Goal: Transaction & Acquisition: Purchase product/service

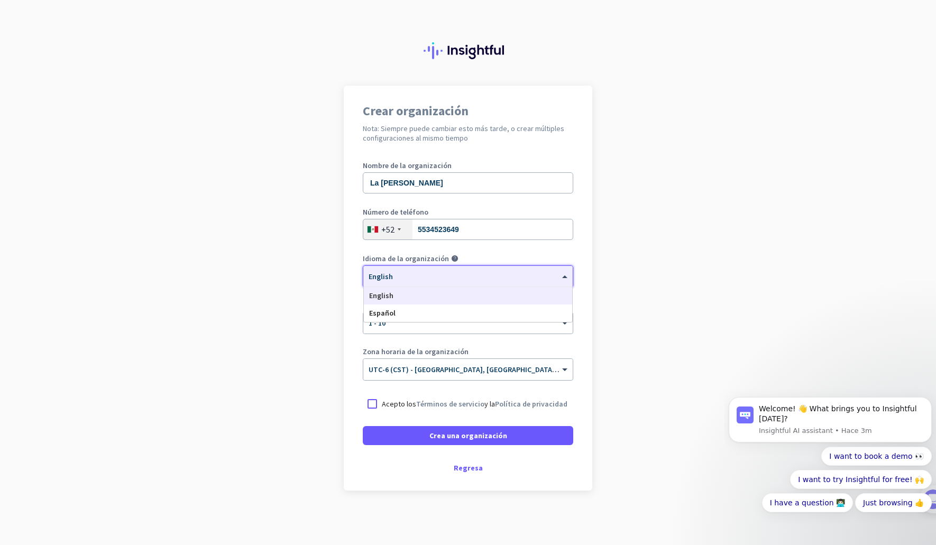
click at [439, 279] on div "× English" at bounding box center [461, 276] width 196 height 9
click at [428, 315] on div "Español" at bounding box center [468, 312] width 208 height 17
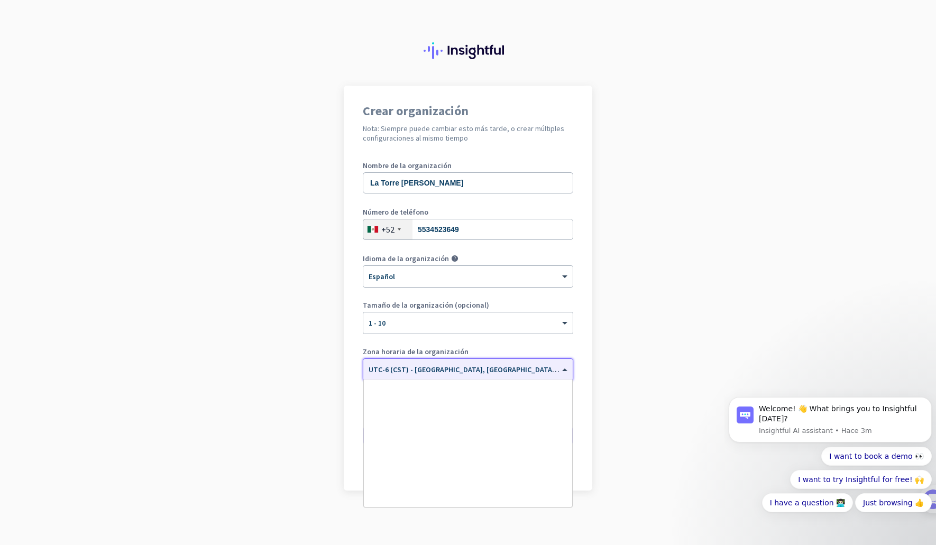
click at [427, 374] on div "× UTC-6 (CST) - [GEOGRAPHIC_DATA], [GEOGRAPHIC_DATA], [PERSON_NAME][GEOGRAPHIC_…" at bounding box center [467, 369] width 209 height 21
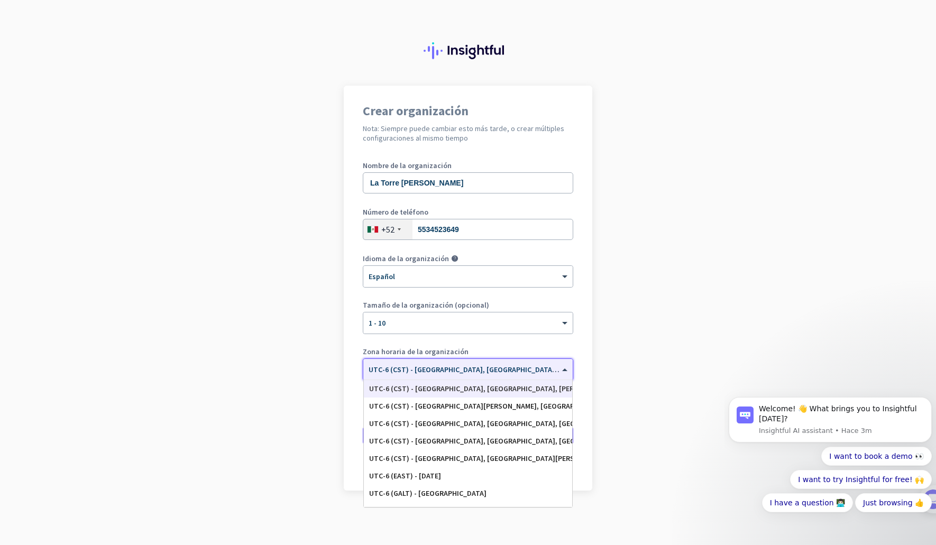
click at [427, 374] on div "× UTC-6 (CST) - [GEOGRAPHIC_DATA], [GEOGRAPHIC_DATA], [PERSON_NAME][GEOGRAPHIC_…" at bounding box center [467, 369] width 209 height 21
click at [423, 365] on input "text" at bounding box center [457, 366] width 178 height 8
click at [337, 366] on app-onboarding-organization "Crear organización Nota: Siempre puede cambiar esto más tarde, o crear múltiple…" at bounding box center [468, 315] width 936 height 458
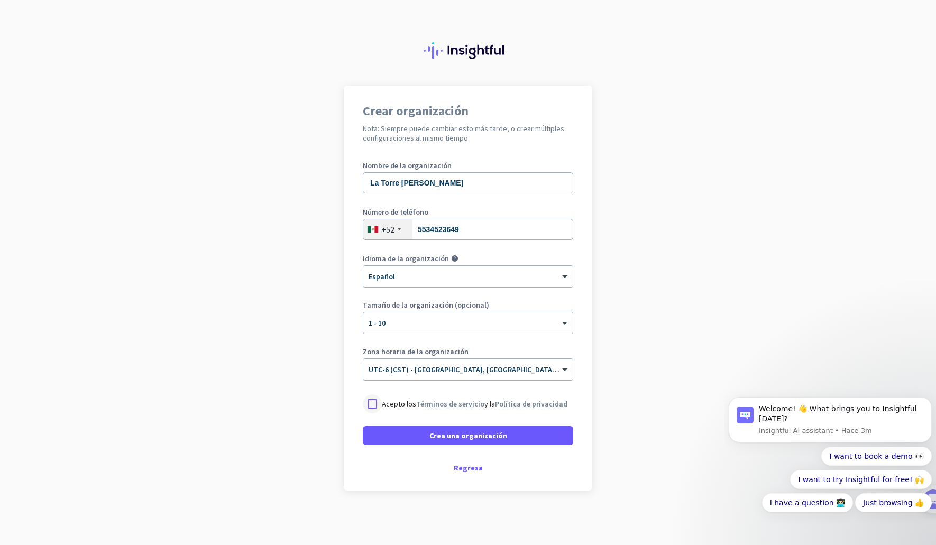
click at [368, 406] on div at bounding box center [372, 403] width 19 height 19
click at [404, 434] on span at bounding box center [468, 435] width 210 height 25
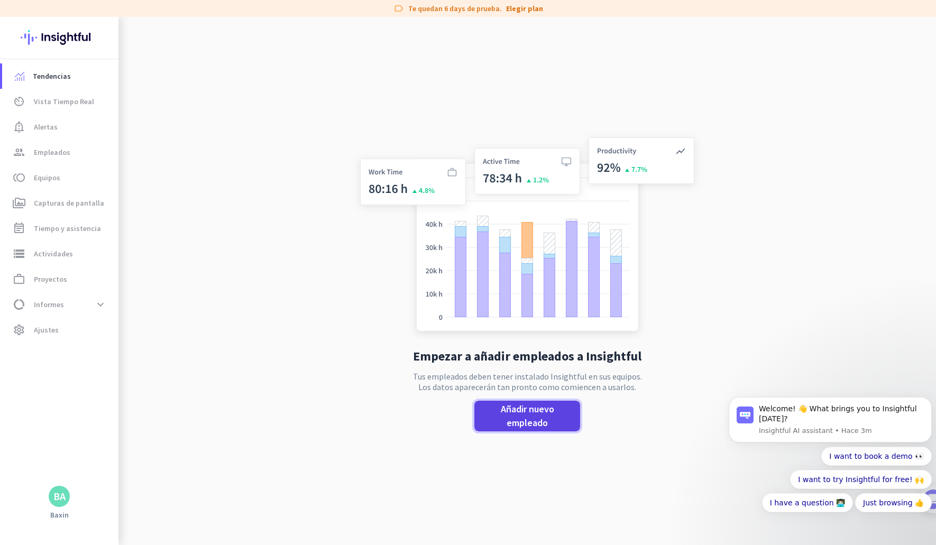
click at [494, 415] on span "Añadir nuevo empleado" at bounding box center [527, 415] width 89 height 27
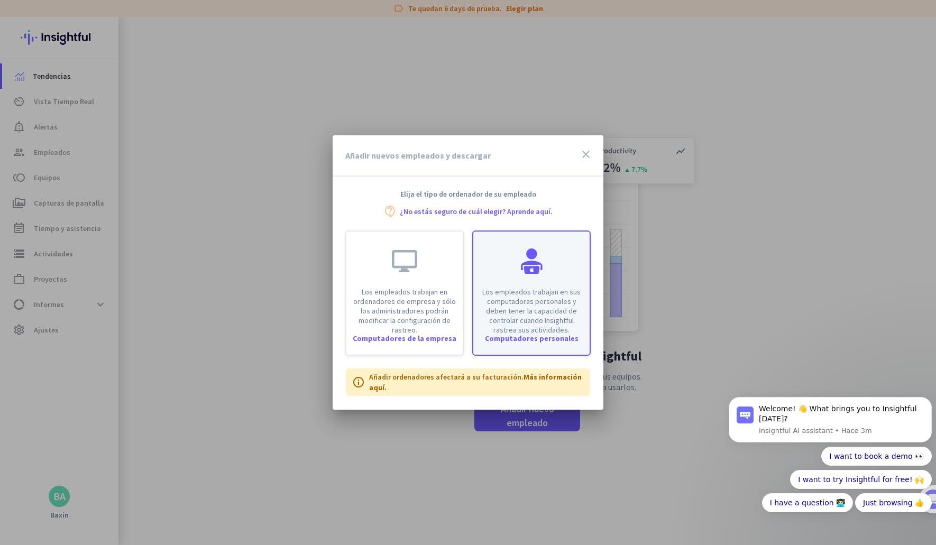
click at [533, 336] on div "Computadores personales" at bounding box center [531, 338] width 116 height 7
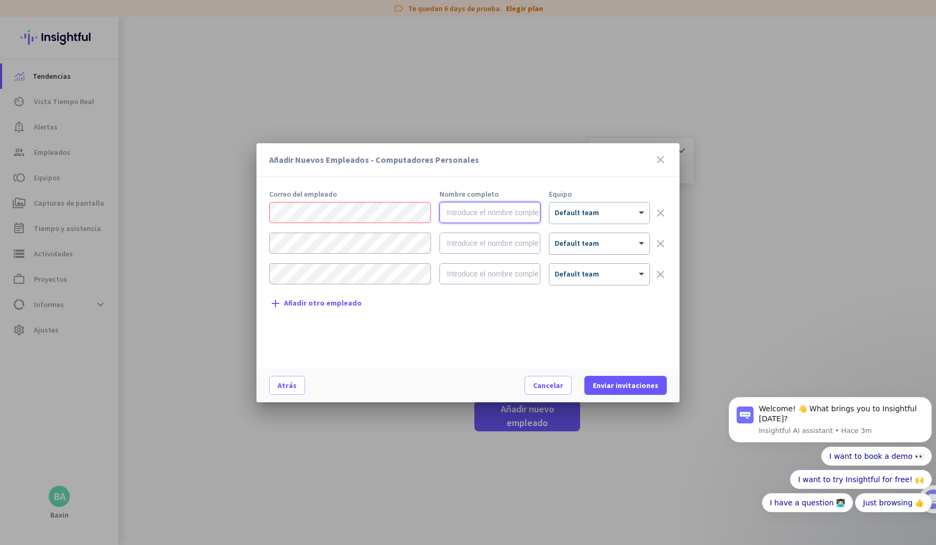
click at [476, 221] on input "text" at bounding box center [489, 212] width 101 height 21
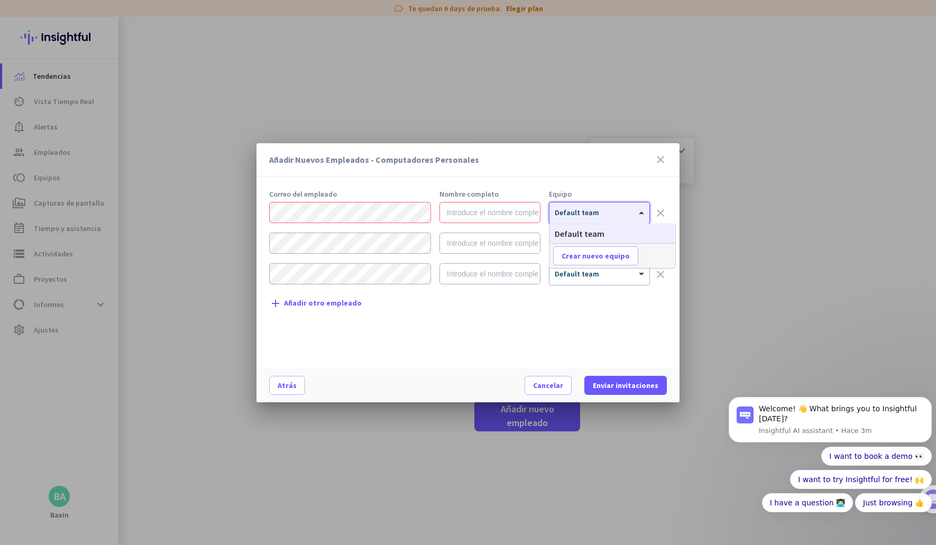
click at [572, 212] on div at bounding box center [599, 209] width 100 height 9
click at [572, 213] on div at bounding box center [599, 209] width 100 height 9
click at [522, 216] on input "text" at bounding box center [489, 212] width 101 height 21
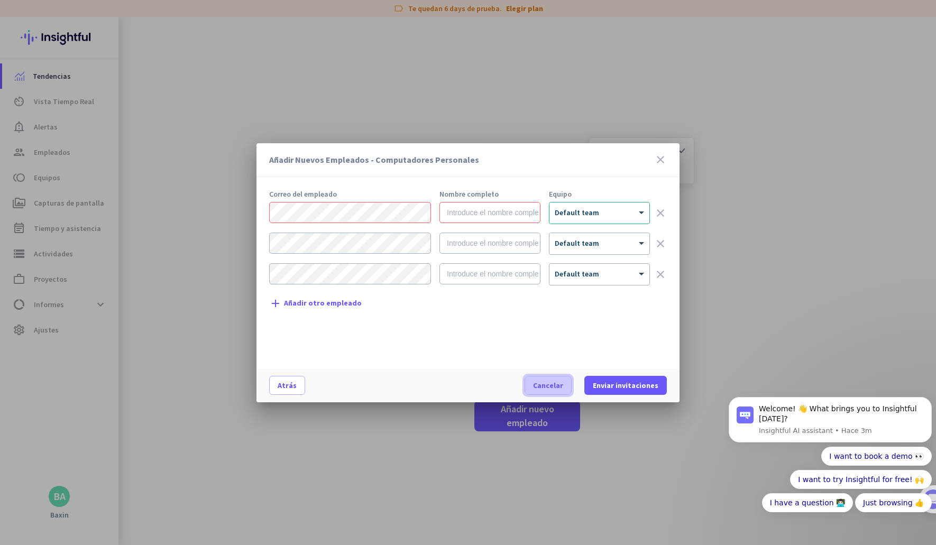
click at [552, 384] on span "Cancelar" at bounding box center [548, 385] width 30 height 11
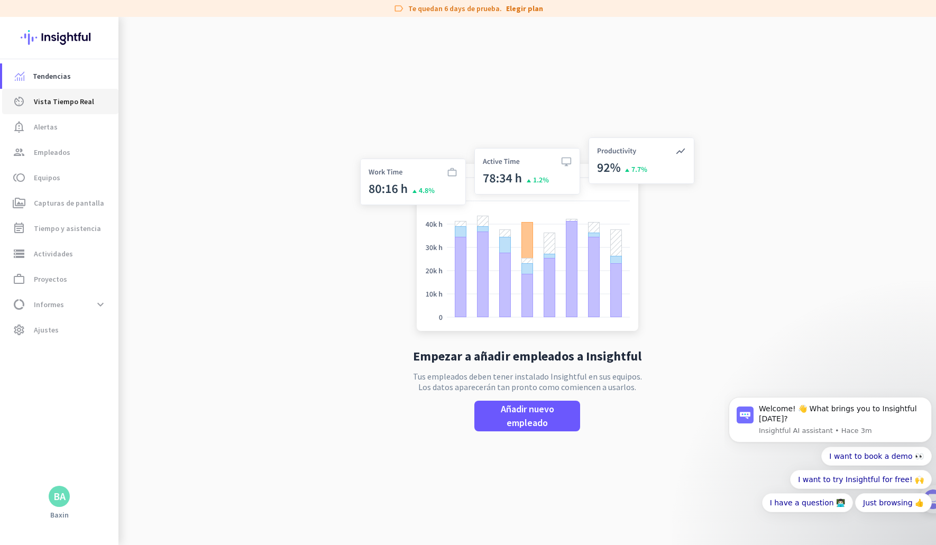
click at [67, 104] on span "Vista Tiempo Real" at bounding box center [64, 101] width 60 height 13
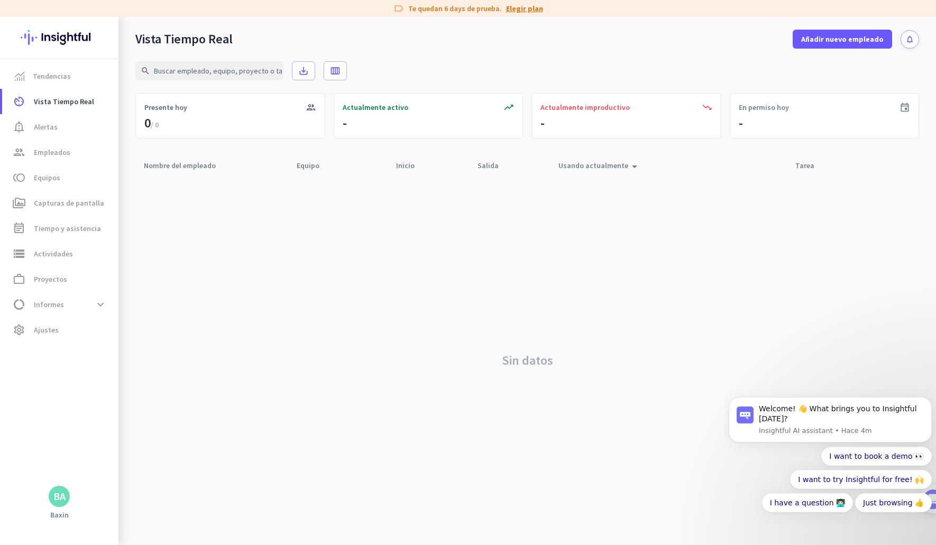
click at [507, 10] on link "Elegir plan" at bounding box center [524, 8] width 37 height 11
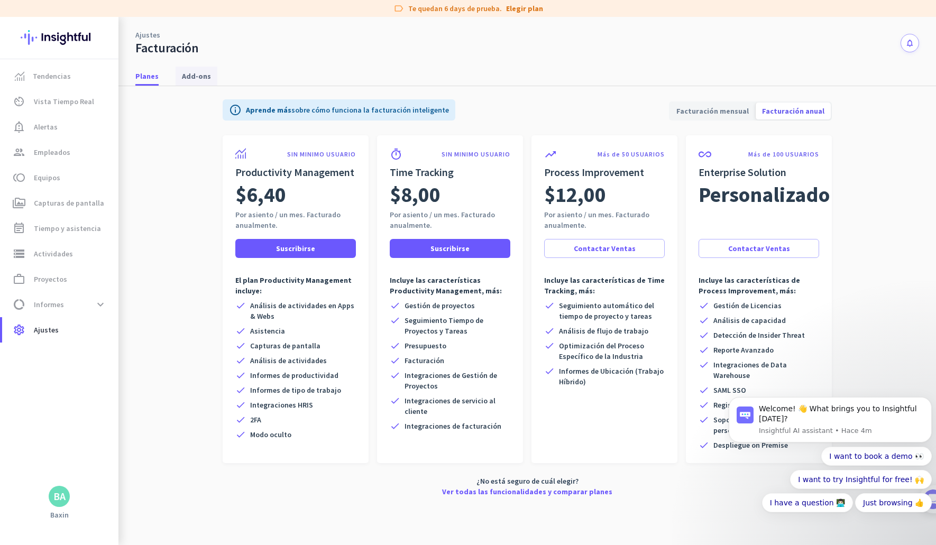
click at [189, 80] on span "Add-ons" at bounding box center [196, 76] width 29 height 11
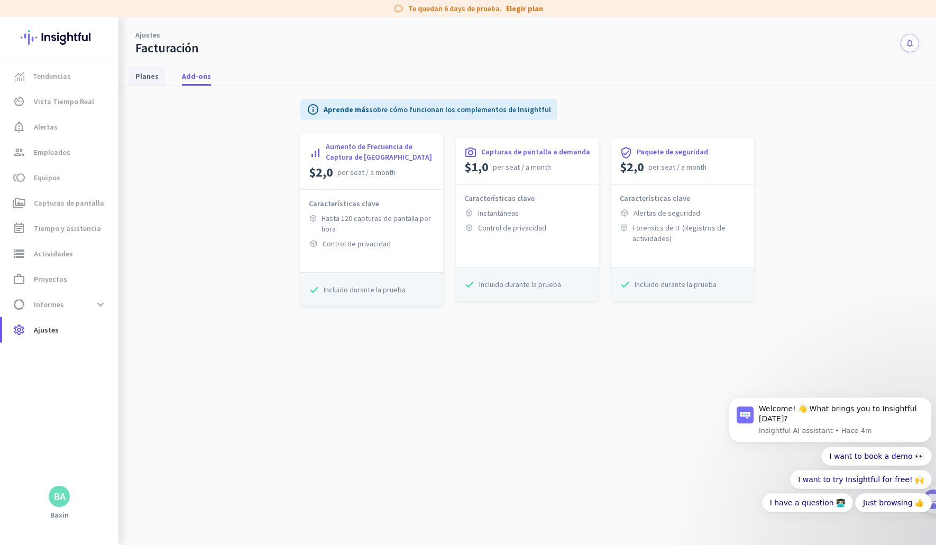
click at [138, 76] on span "Planes" at bounding box center [146, 76] width 23 height 11
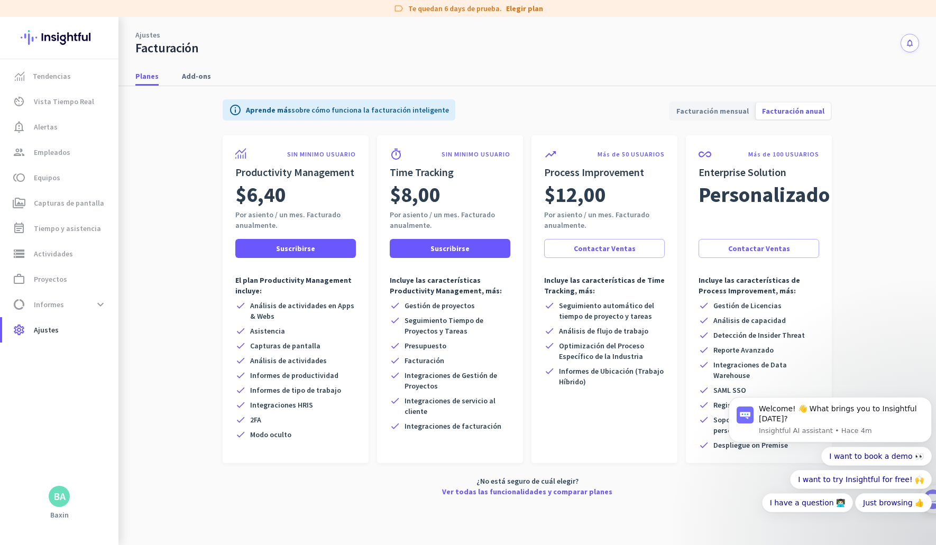
click at [781, 106] on span "Facturación anual" at bounding box center [792, 110] width 75 height 25
click at [253, 248] on span at bounding box center [295, 248] width 121 height 25
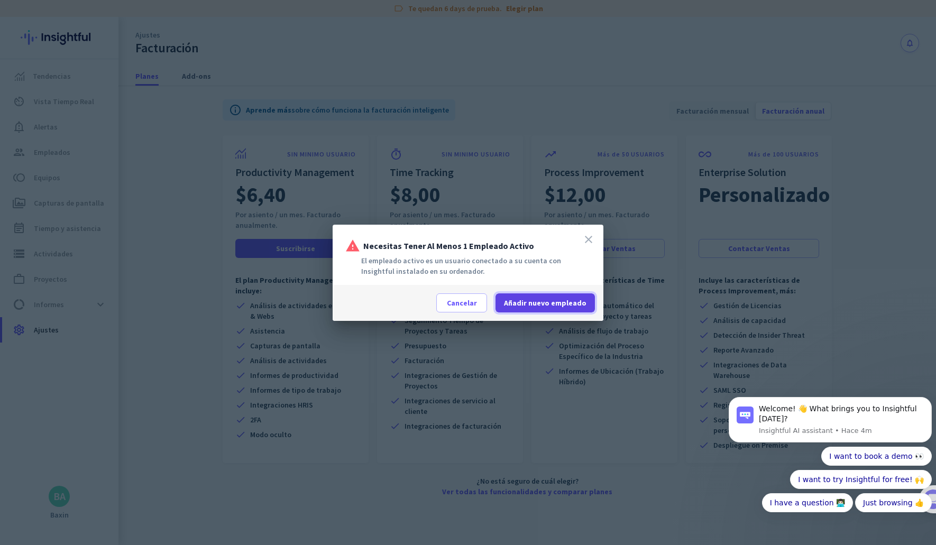
click at [567, 298] on span "Añadir nuevo empleado" at bounding box center [545, 303] width 82 height 11
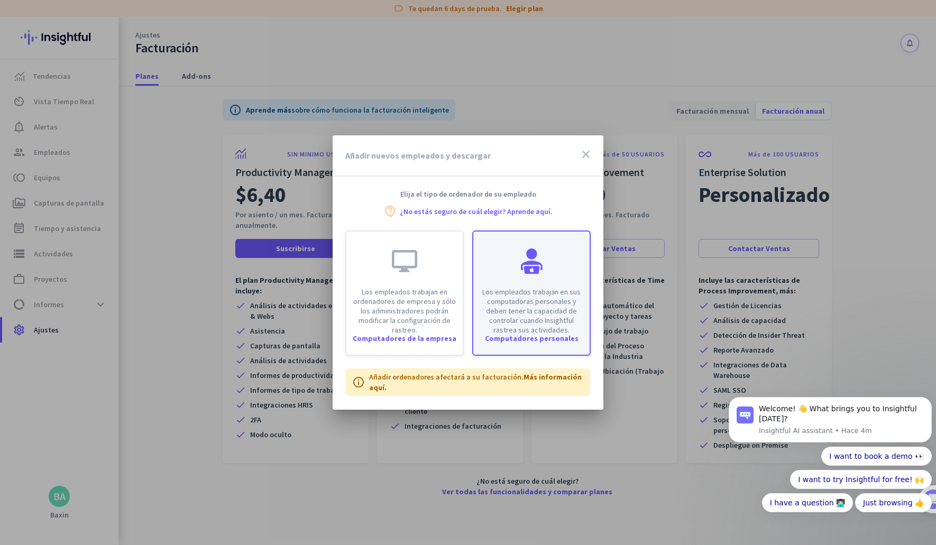
click at [510, 296] on p "Los empleados trabajan en sus computadoras personales y deben tener la capacida…" at bounding box center [531, 311] width 104 height 48
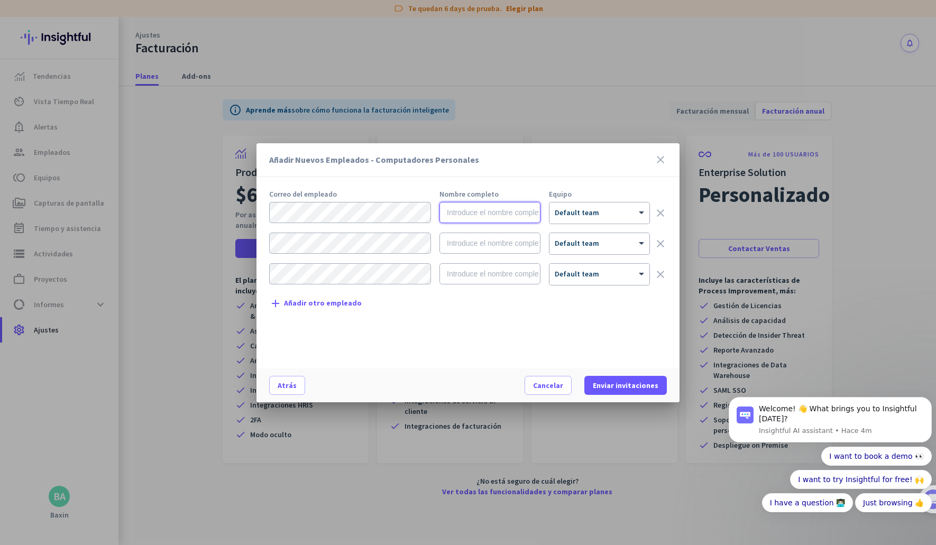
click at [496, 214] on input "text" at bounding box center [489, 212] width 101 height 21
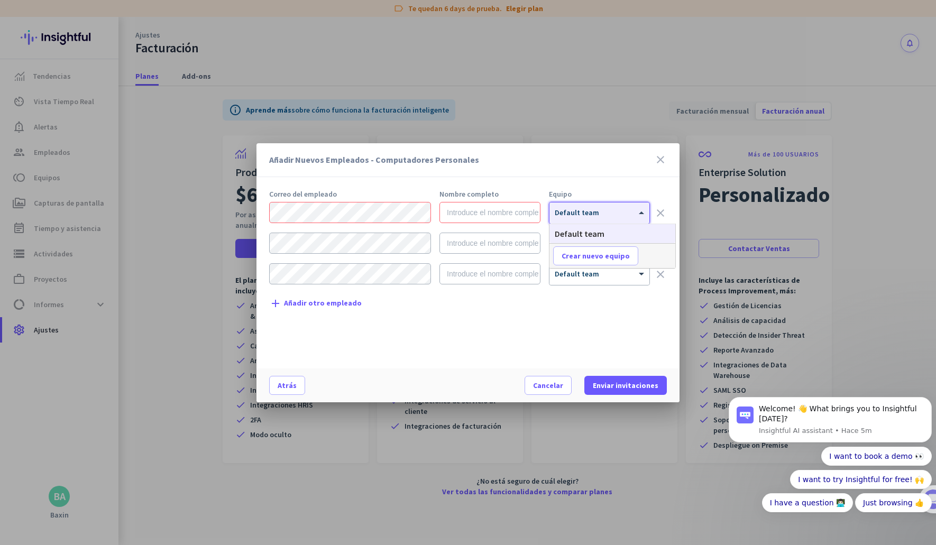
click at [599, 214] on div at bounding box center [599, 209] width 100 height 9
click at [487, 215] on input "text" at bounding box center [489, 212] width 101 height 21
type input "P"
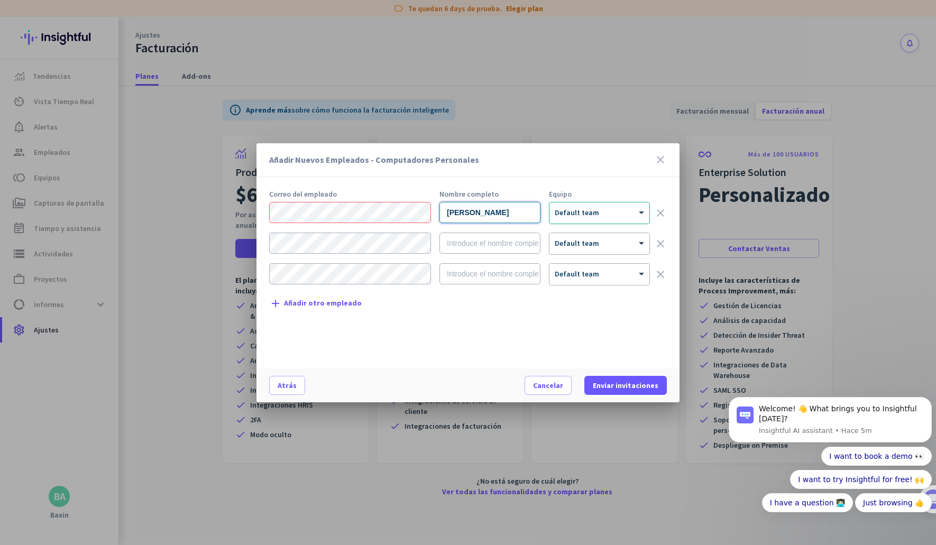
type input "[PERSON_NAME]"
click at [635, 382] on span "Enviar invitaciones" at bounding box center [625, 385] width 66 height 11
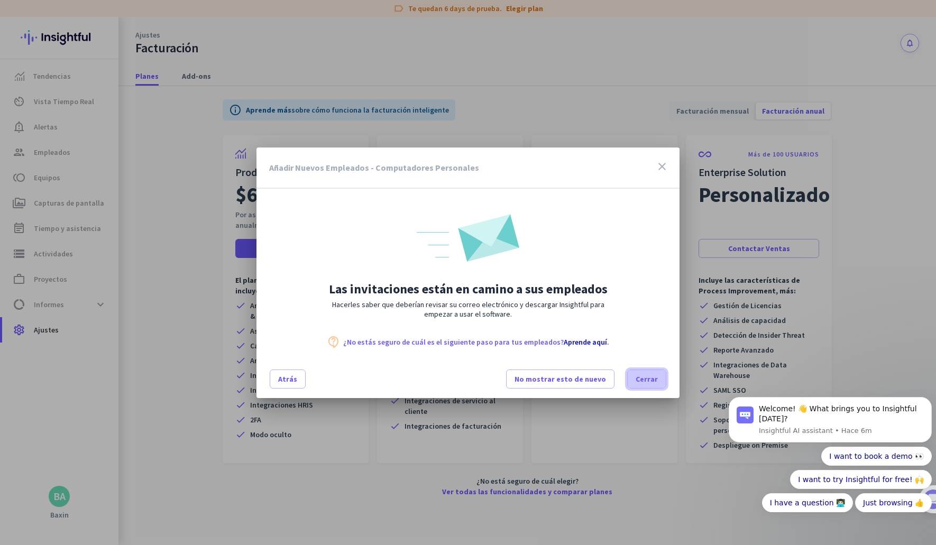
click at [647, 378] on span "Cerrar" at bounding box center [646, 379] width 22 height 11
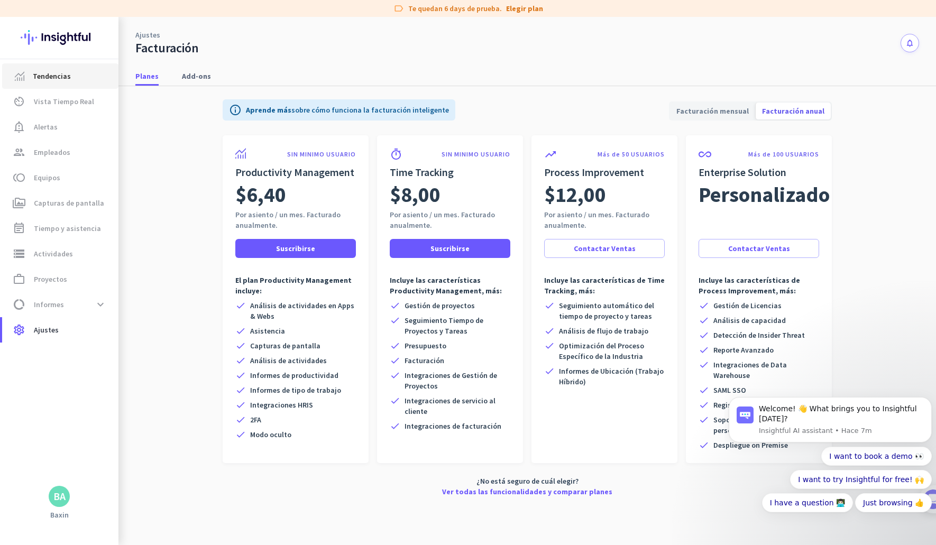
click at [53, 79] on span "Tendencias" at bounding box center [52, 76] width 38 height 13
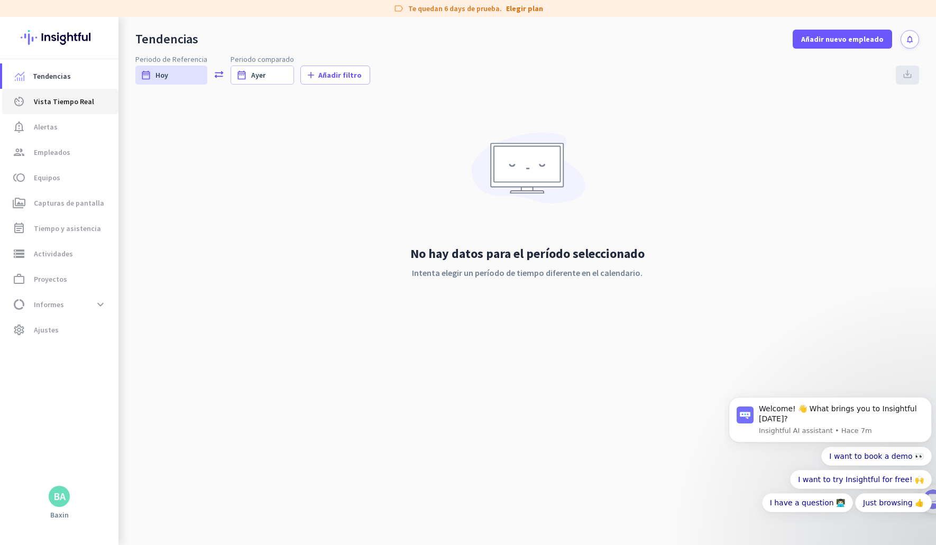
click at [60, 103] on span "Vista Tiempo Real" at bounding box center [64, 101] width 60 height 13
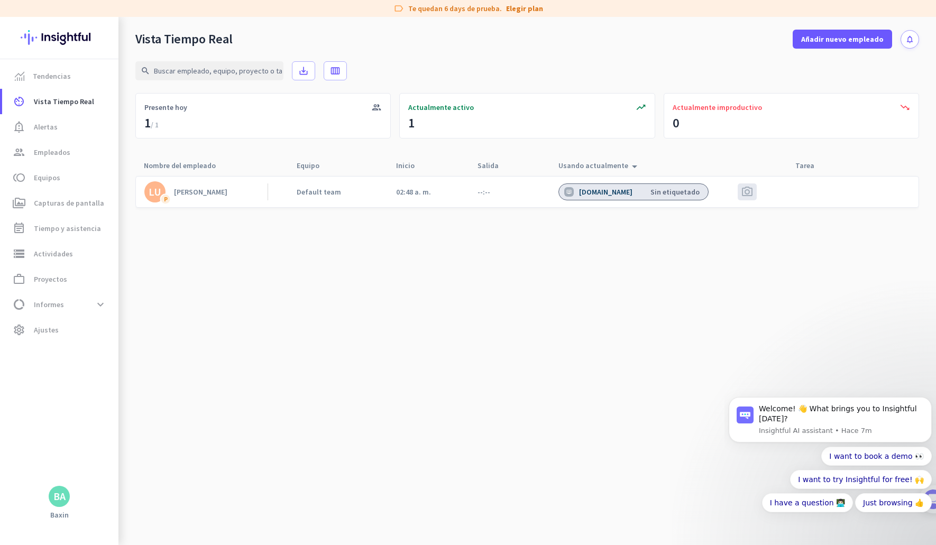
click at [499, 191] on div "--:--" at bounding box center [499, 192] width 61 height 31
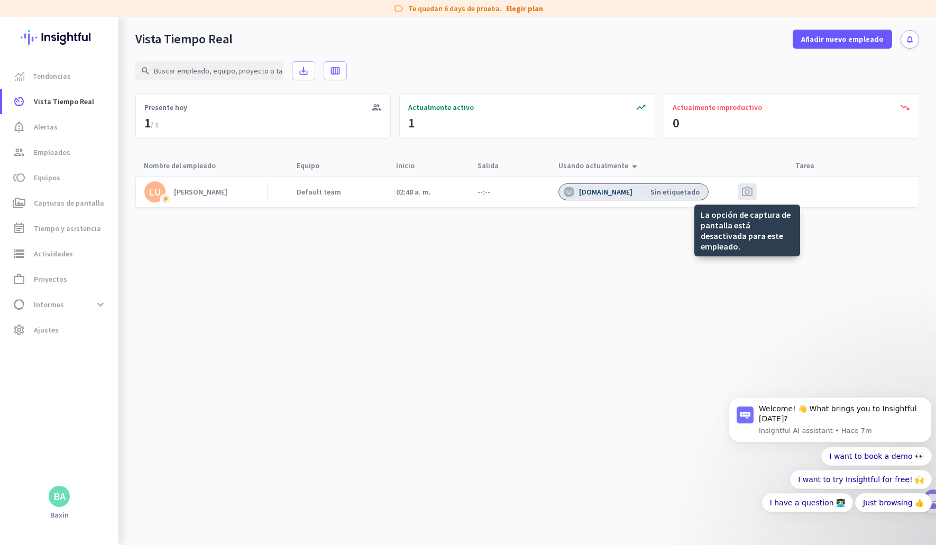
click at [747, 196] on span "photo_camera" at bounding box center [746, 192] width 13 height 13
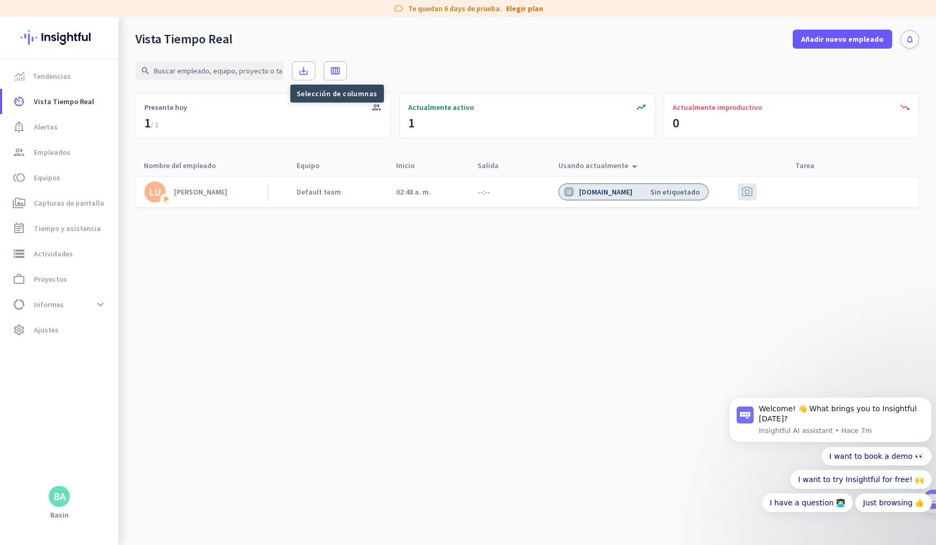
click at [242, 191] on link "[PERSON_NAME]" at bounding box center [205, 191] width 123 height 21
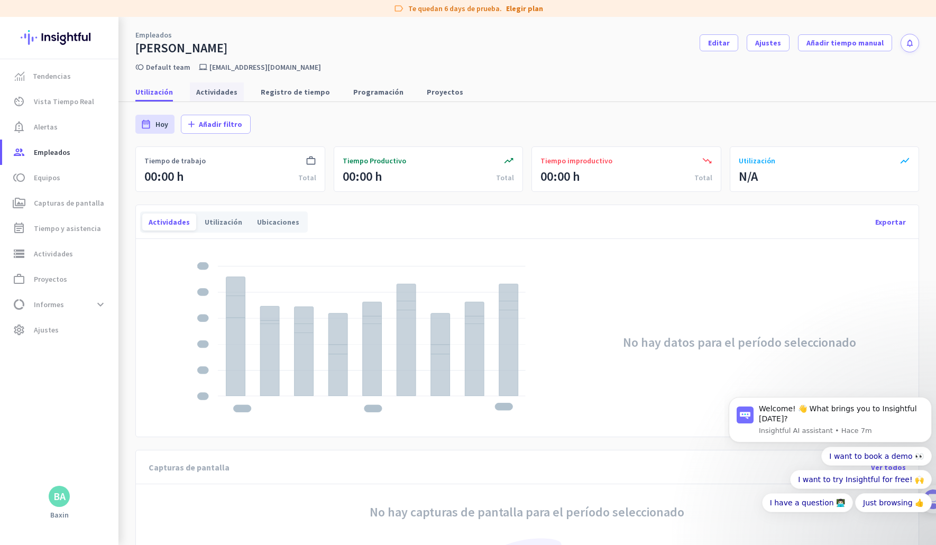
click at [223, 95] on span "Actividades" at bounding box center [216, 92] width 41 height 11
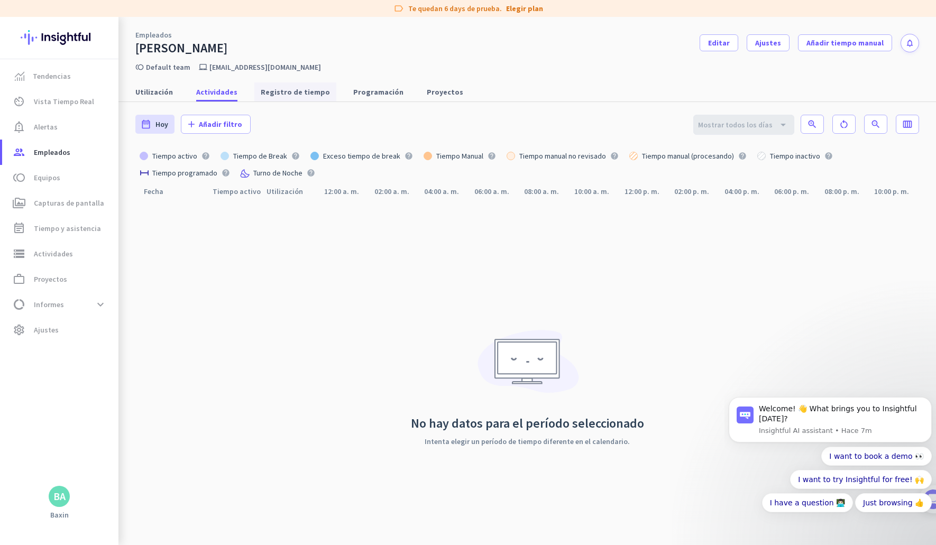
click at [287, 95] on span "Registro de tiempo" at bounding box center [295, 92] width 69 height 11
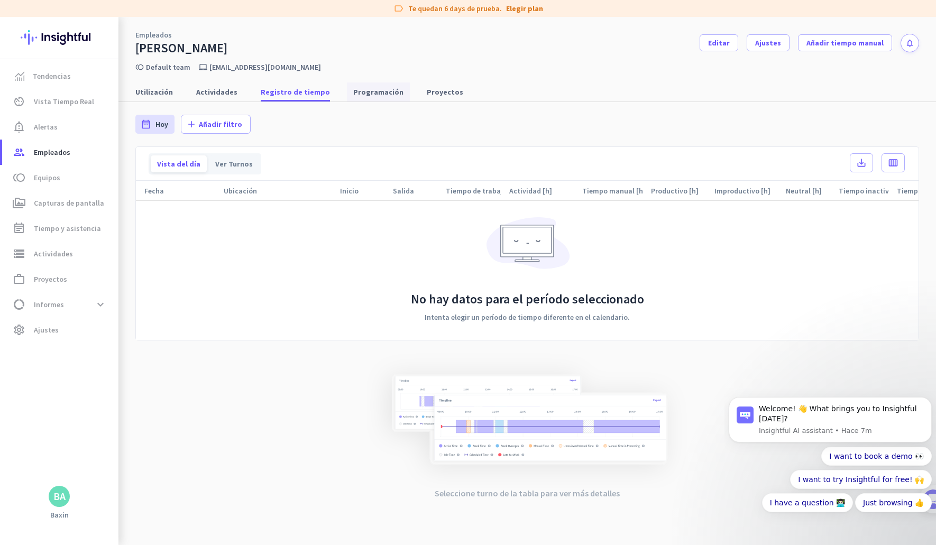
click at [364, 96] on span "Programación" at bounding box center [378, 92] width 50 height 11
type input "[DATE] - [DATE]"
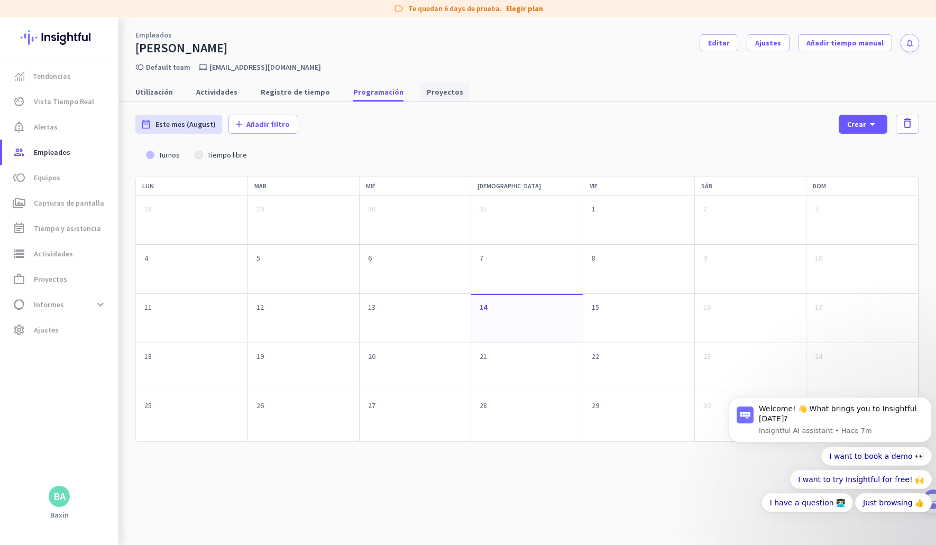
click at [427, 97] on span "Proyectos" at bounding box center [445, 92] width 36 height 11
type input "[DATE] - [DATE]"
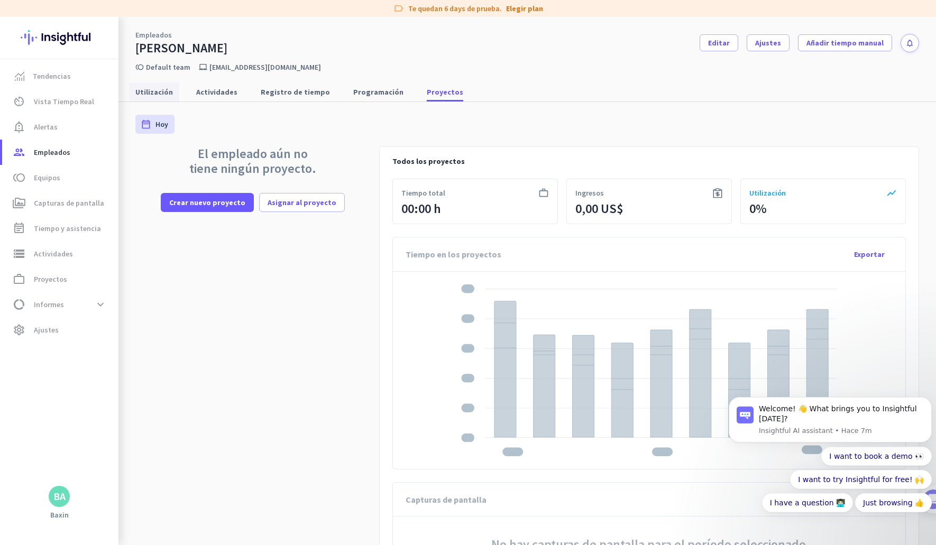
click at [171, 96] on link "Utilización" at bounding box center [154, 91] width 50 height 19
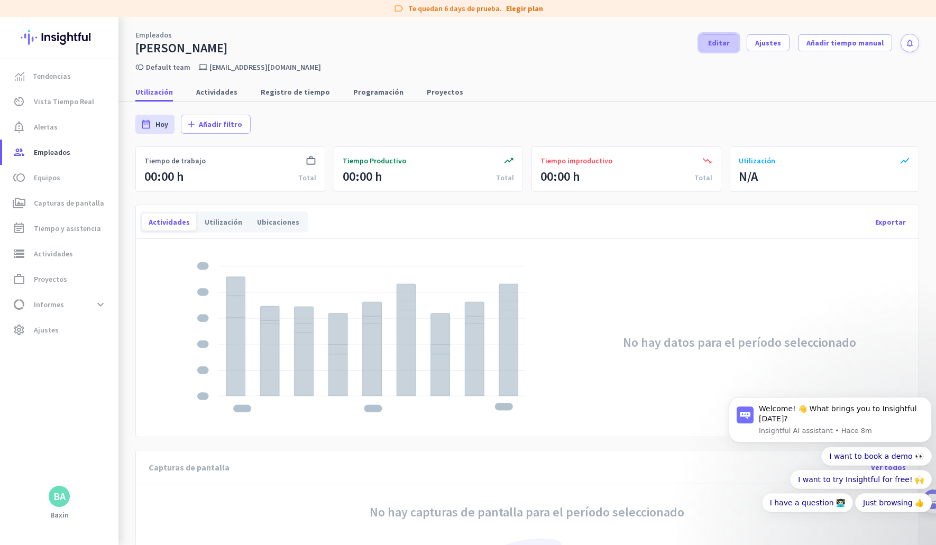
click at [728, 45] on span "Editar" at bounding box center [719, 43] width 22 height 11
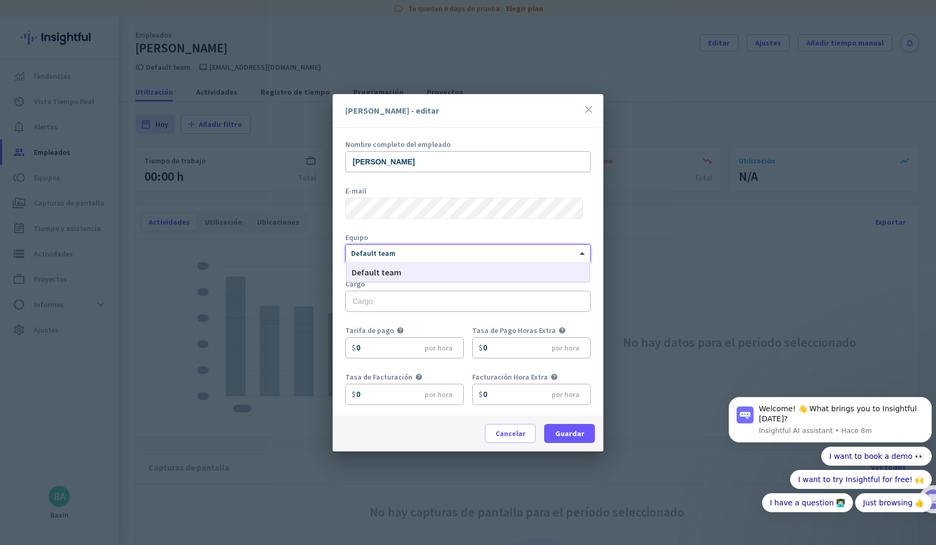
click at [431, 255] on div at bounding box center [468, 251] width 244 height 9
click at [591, 106] on icon "close" at bounding box center [588, 109] width 13 height 13
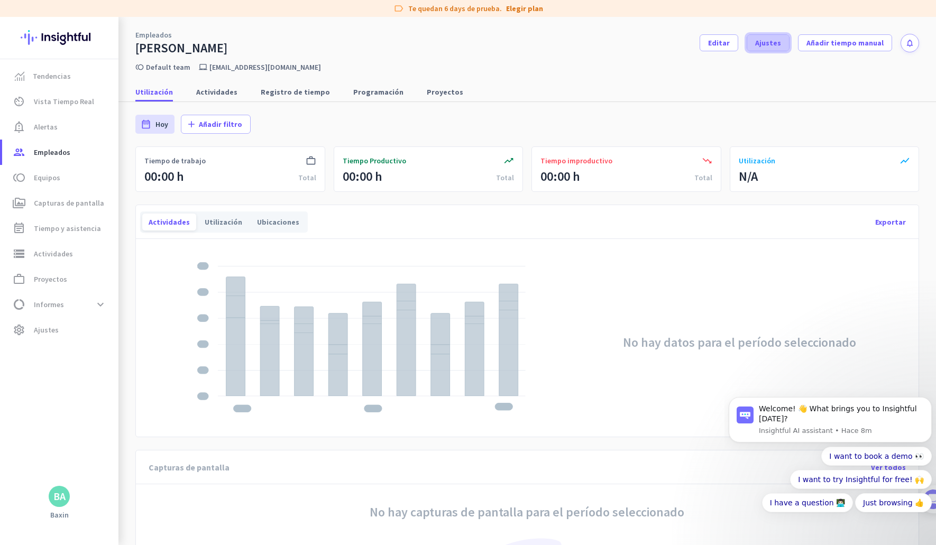
click at [777, 43] on span at bounding box center [768, 42] width 42 height 25
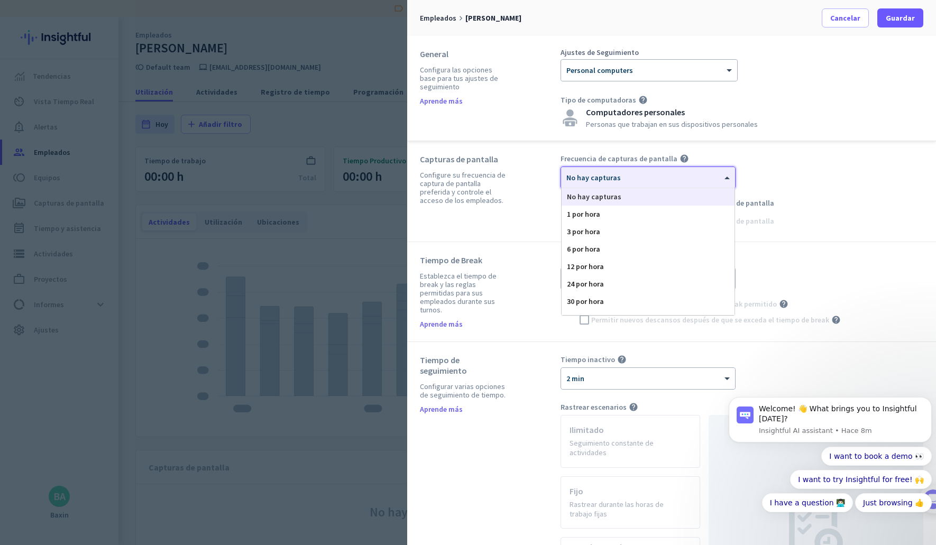
click at [613, 182] on div "× No hay capturas" at bounding box center [648, 177] width 174 height 21
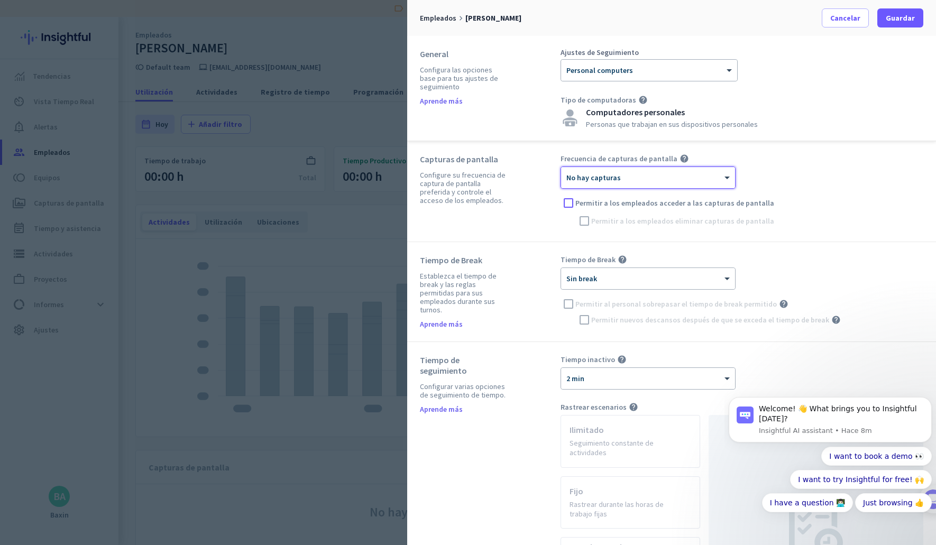
click at [613, 182] on div "× No hay capturas" at bounding box center [648, 177] width 174 height 21
drag, startPoint x: 425, startPoint y: 175, endPoint x: 447, endPoint y: 183, distance: 23.3
click at [447, 183] on div "Configure su frecuencia de captura de pantalla preferida y controle el acceso d…" at bounding box center [464, 188] width 88 height 34
drag, startPoint x: 488, startPoint y: 190, endPoint x: 471, endPoint y: 189, distance: 16.4
click at [488, 191] on div "Configure su frecuencia de captura de pantalla preferida y controle el acceso d…" at bounding box center [464, 188] width 88 height 34
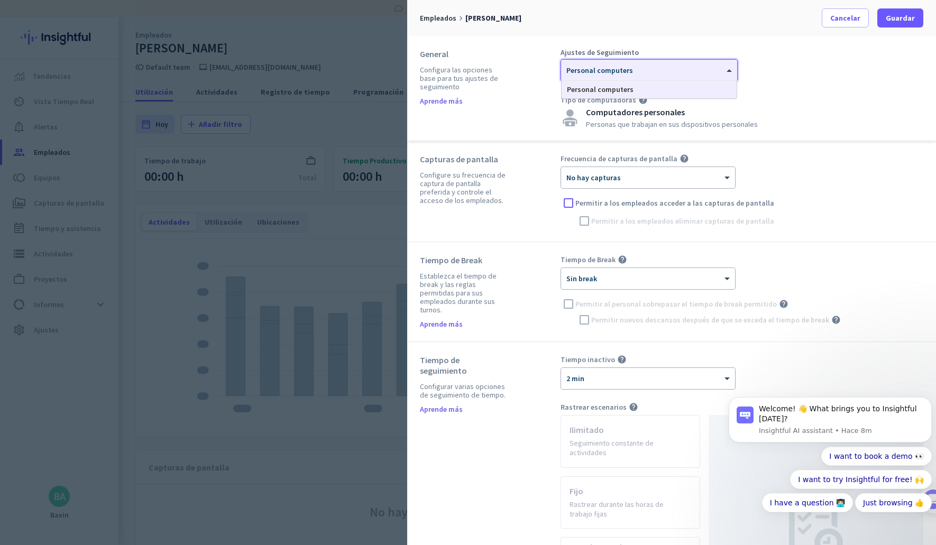
click at [608, 79] on div "× Personal computers" at bounding box center [649, 70] width 176 height 21
click at [591, 178] on div at bounding box center [648, 174] width 174 height 9
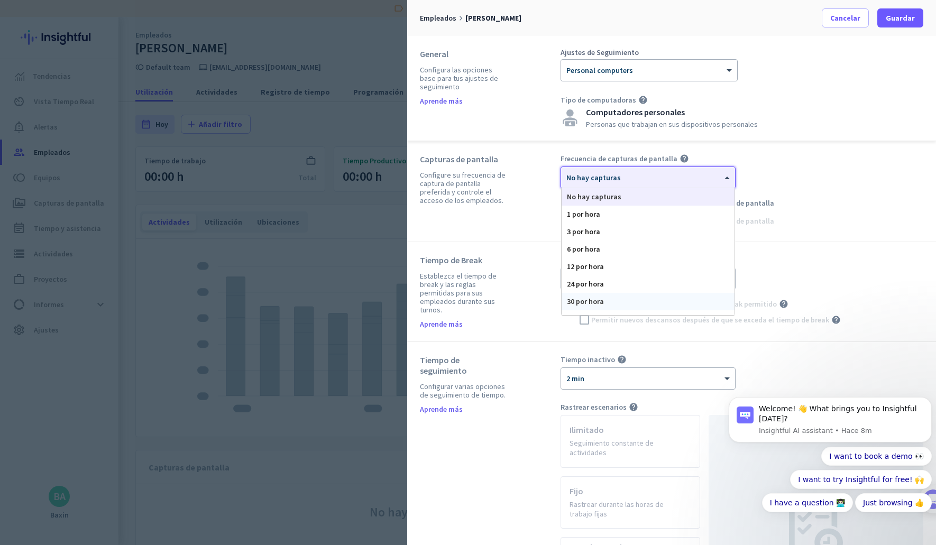
click at [606, 300] on div "30 por hora" at bounding box center [647, 301] width 173 height 17
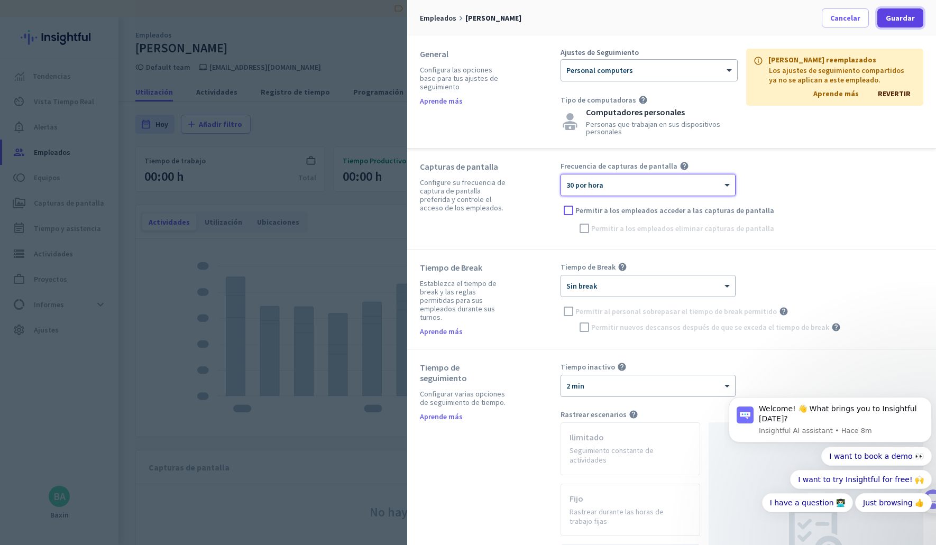
click at [893, 20] on span "Guardar" at bounding box center [899, 18] width 29 height 11
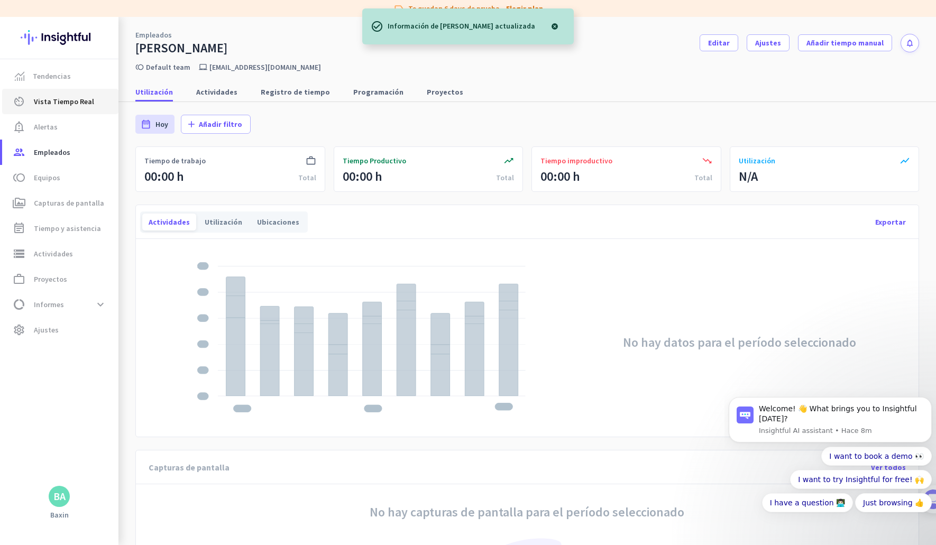
click at [79, 106] on span "Vista Tiempo Real" at bounding box center [64, 101] width 60 height 13
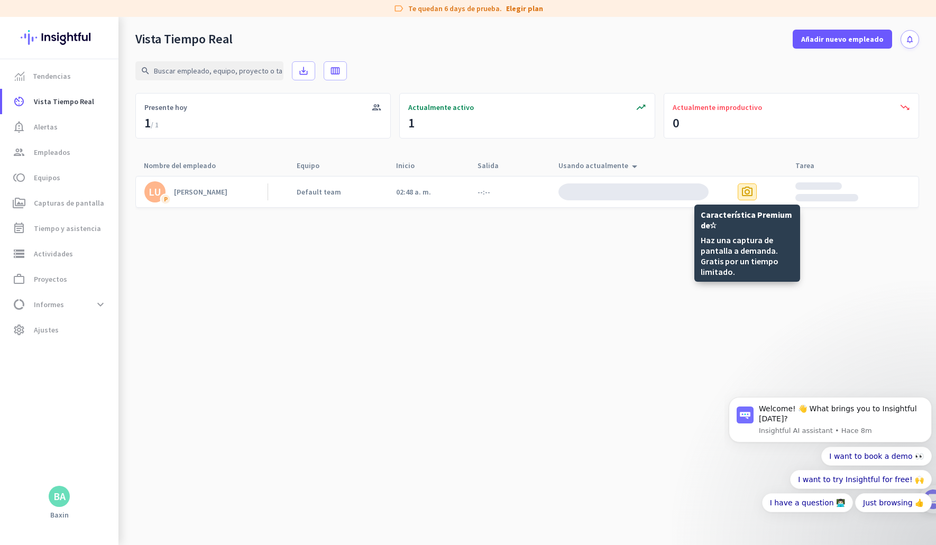
click at [743, 194] on span "photo_camera" at bounding box center [746, 192] width 13 height 13
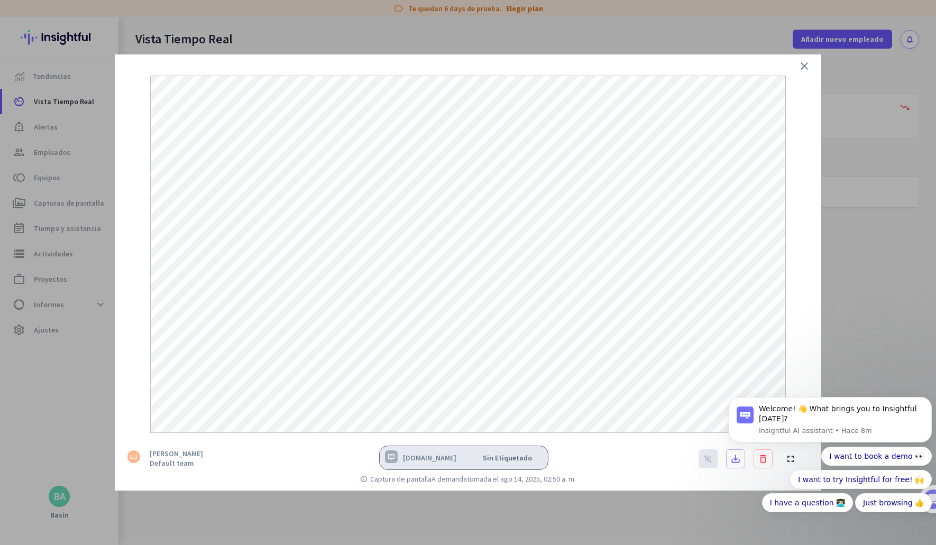
click at [808, 69] on icon "close" at bounding box center [804, 66] width 13 height 13
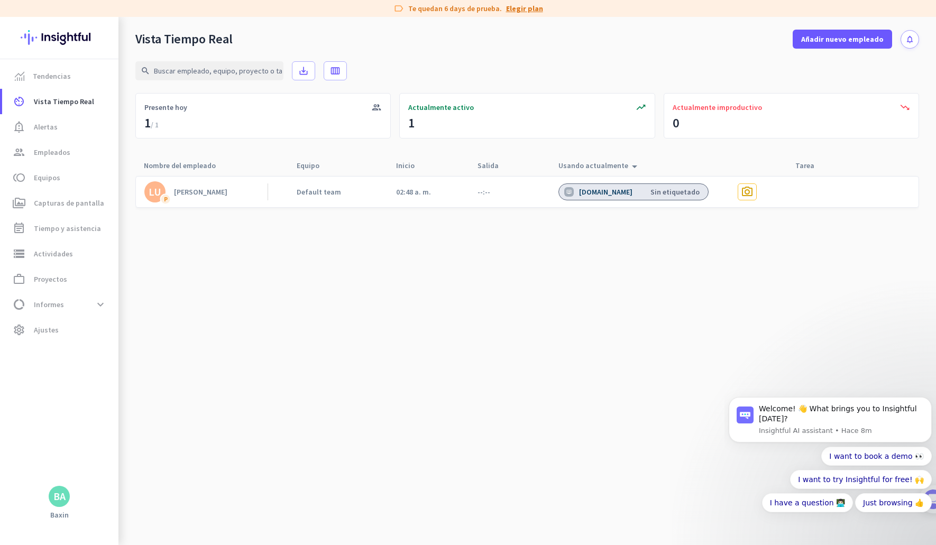
click at [525, 5] on link "Elegir plan" at bounding box center [524, 8] width 37 height 11
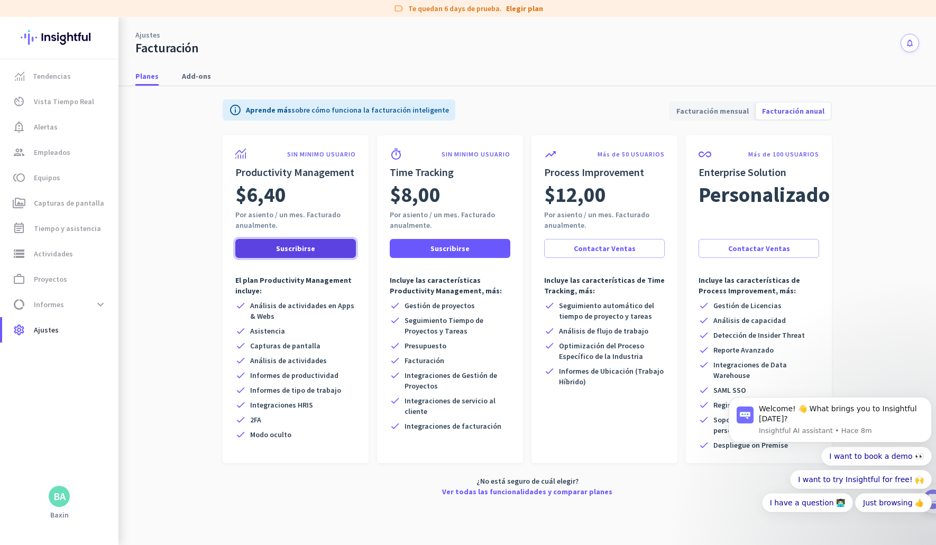
click at [334, 247] on span at bounding box center [295, 248] width 121 height 25
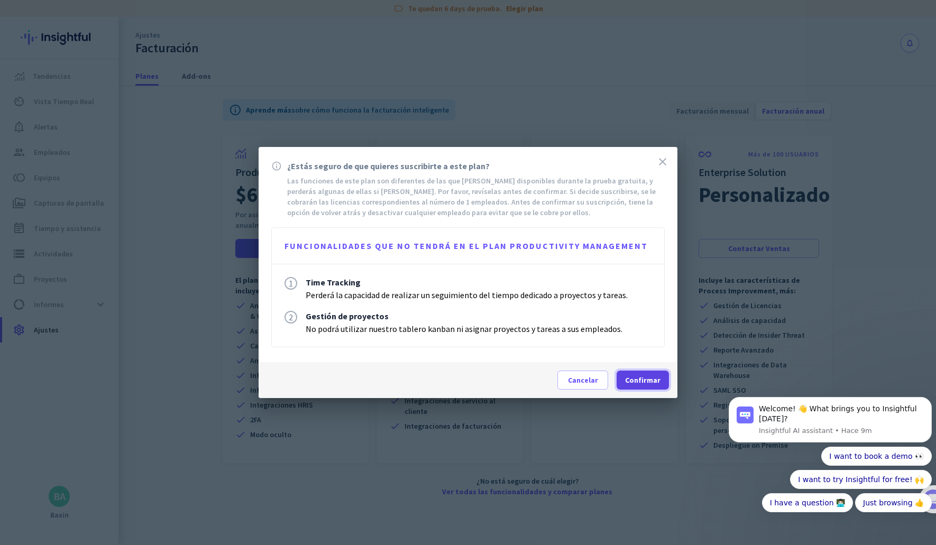
click at [655, 386] on span at bounding box center [642, 379] width 52 height 25
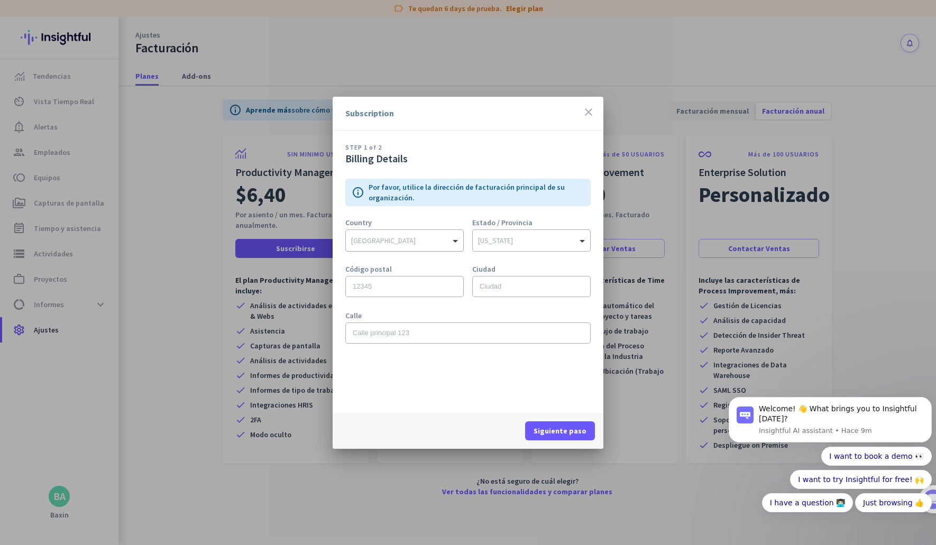
click at [405, 240] on input "text" at bounding box center [394, 239] width 86 height 8
type input "m"
type input "mex"
click at [400, 261] on div "[GEOGRAPHIC_DATA]" at bounding box center [404, 259] width 116 height 17
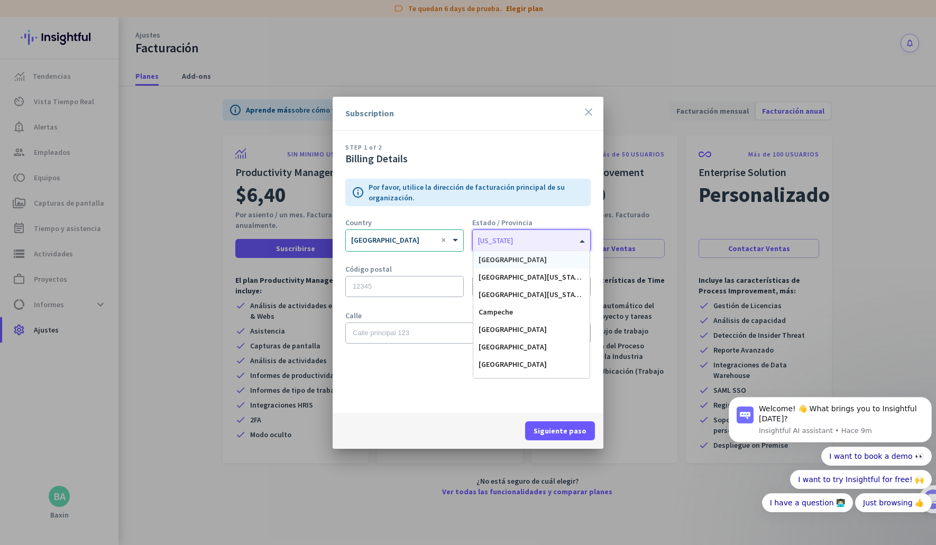
click at [501, 244] on div "[US_STATE]" at bounding box center [495, 241] width 35 height 10
type input "c"
click at [520, 308] on span "[GEOGRAPHIC_DATA]" at bounding box center [512, 312] width 68 height 10
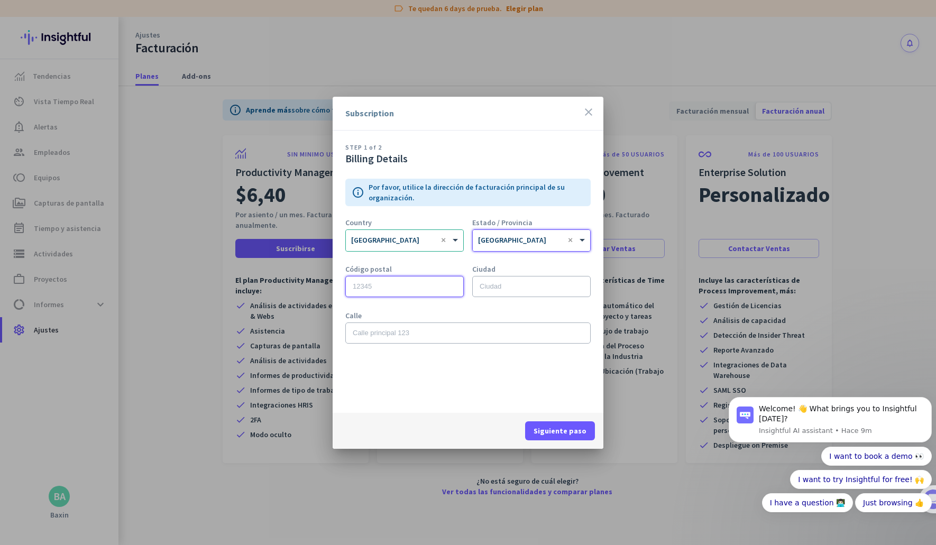
click at [412, 283] on input "text" at bounding box center [404, 286] width 118 height 21
type input "03300"
type input "CDMX"
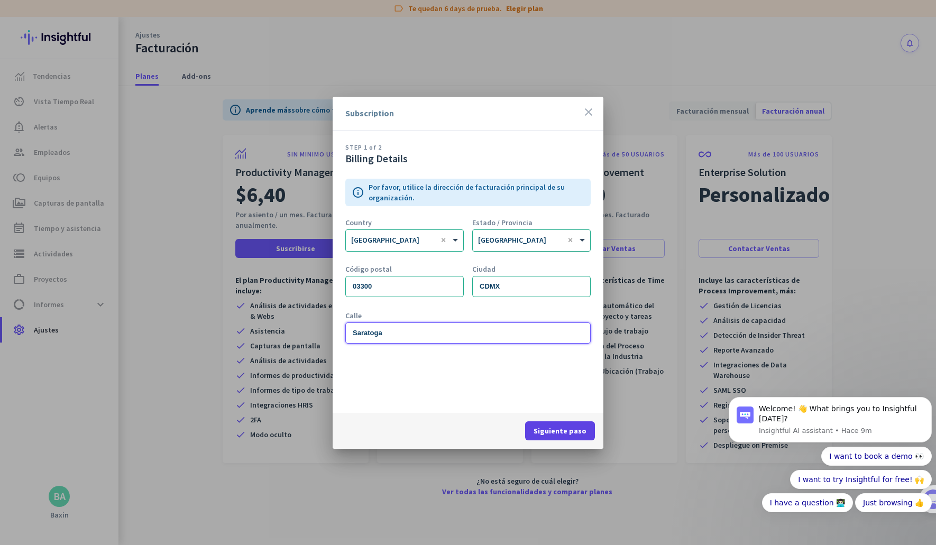
type input "Saratoga"
click at [549, 432] on span "Siguiente paso" at bounding box center [559, 430] width 53 height 11
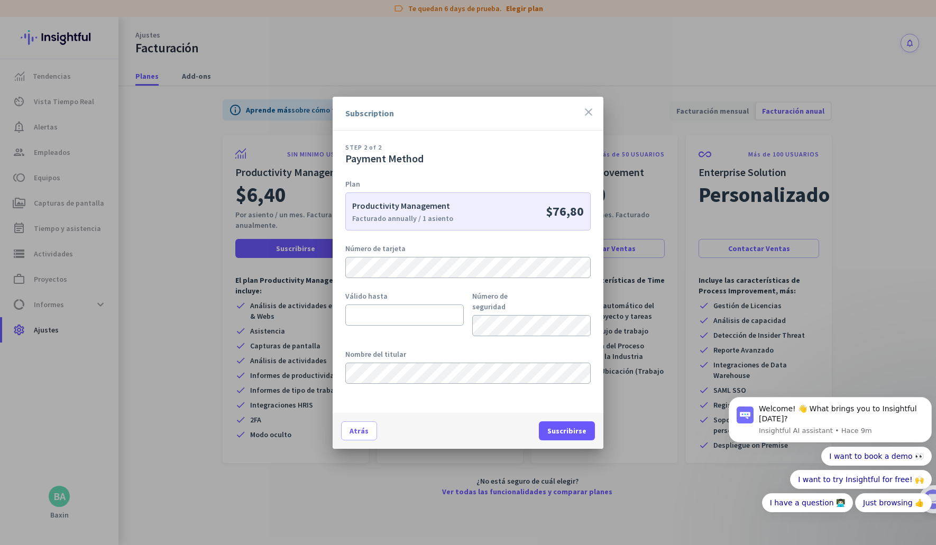
drag, startPoint x: 553, startPoint y: 211, endPoint x: 581, endPoint y: 210, distance: 28.0
click at [581, 210] on p "$76,80" at bounding box center [564, 211] width 38 height 17
copy p "76,80"
click at [589, 115] on icon "close" at bounding box center [588, 112] width 13 height 13
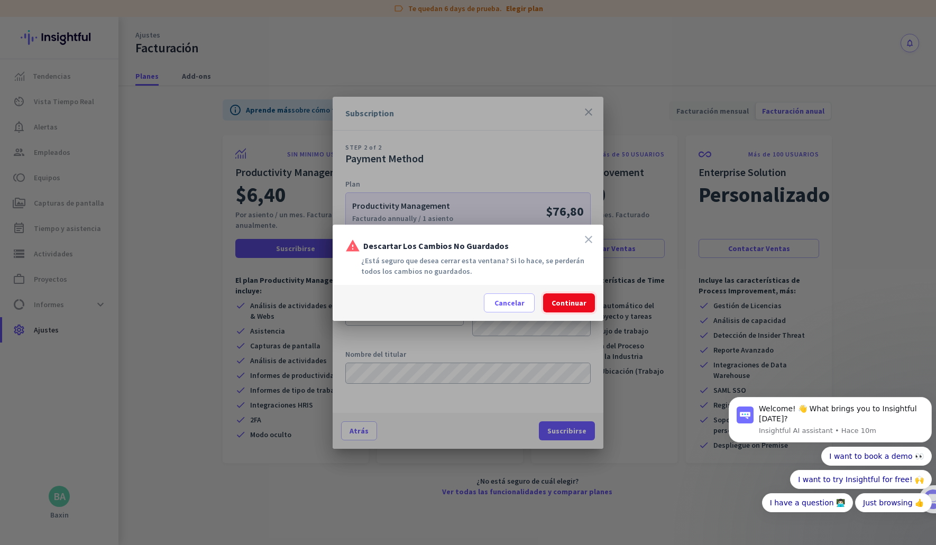
click at [571, 308] on span at bounding box center [569, 302] width 52 height 25
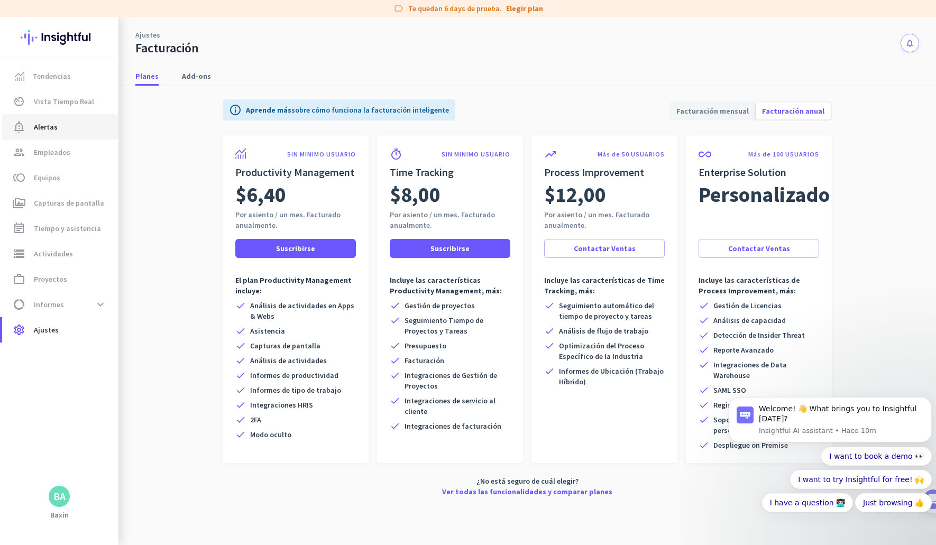
click at [60, 118] on link "notification_important Alertas" at bounding box center [60, 126] width 116 height 25
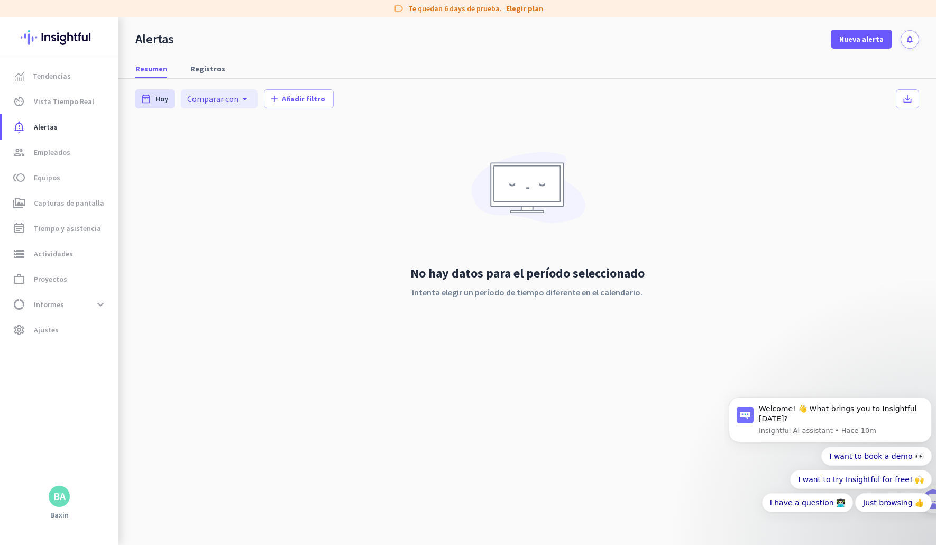
click at [520, 13] on div "label Te quedan 6 days de prueba. Elegir plan" at bounding box center [468, 8] width 936 height 17
click at [523, 8] on link "Elegir plan" at bounding box center [524, 8] width 37 height 11
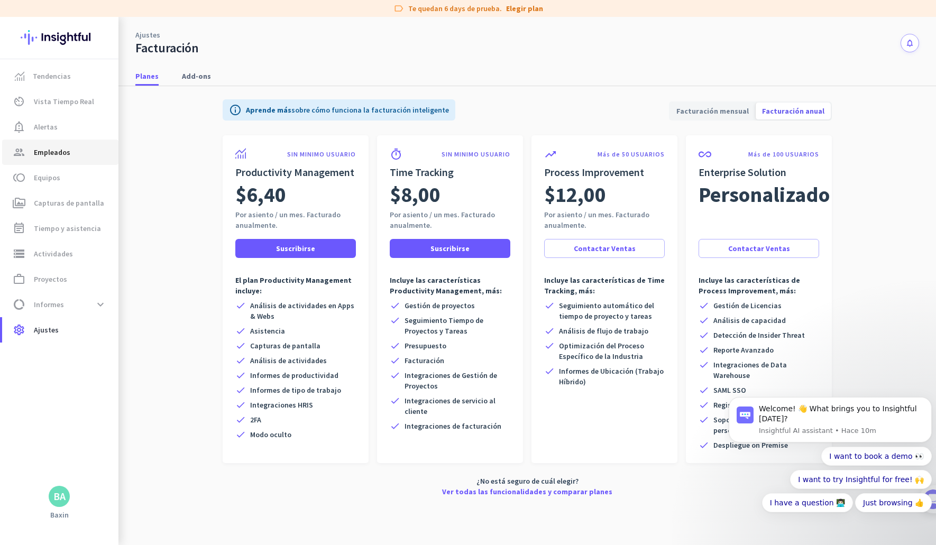
click at [79, 160] on link "group Empleados" at bounding box center [60, 152] width 116 height 25
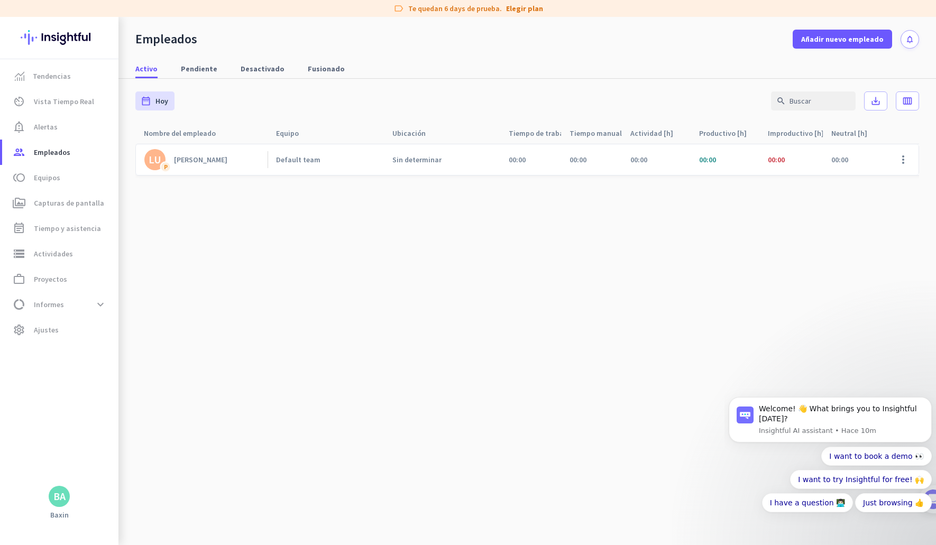
click at [432, 163] on div "Sin determinar" at bounding box center [416, 160] width 49 height 10
click at [63, 82] on link "Tendencias" at bounding box center [60, 75] width 116 height 25
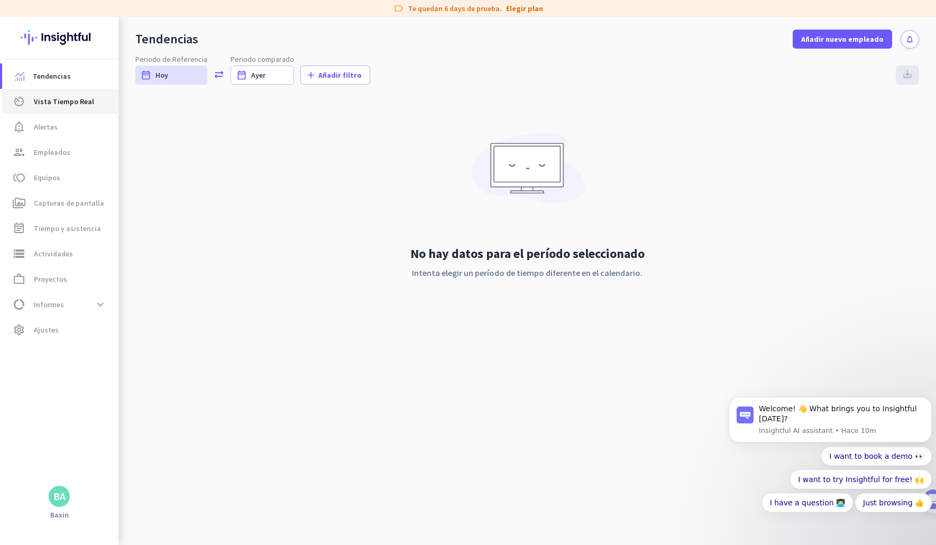
click at [69, 109] on link "av_timer Vista Tiempo Real" at bounding box center [60, 101] width 116 height 25
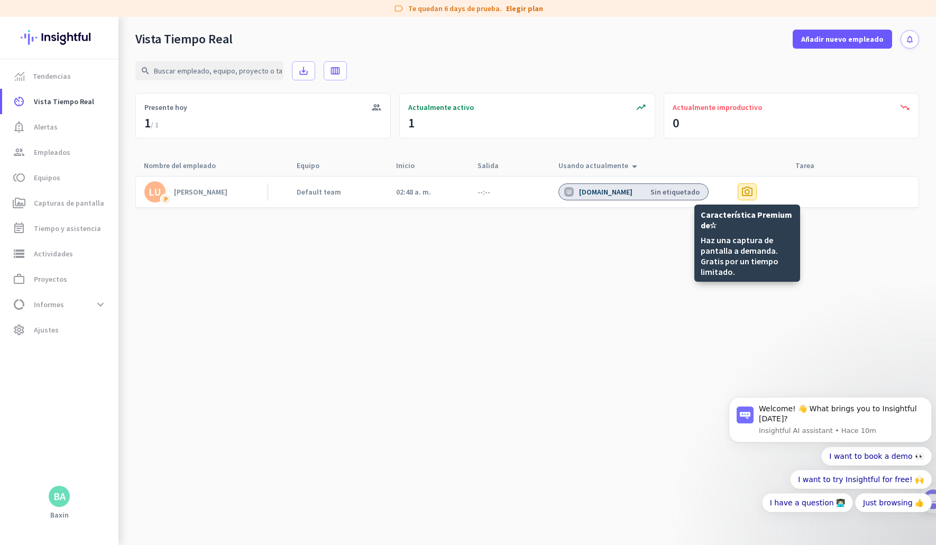
click at [740, 194] on span "photo_camera" at bounding box center [746, 192] width 13 height 13
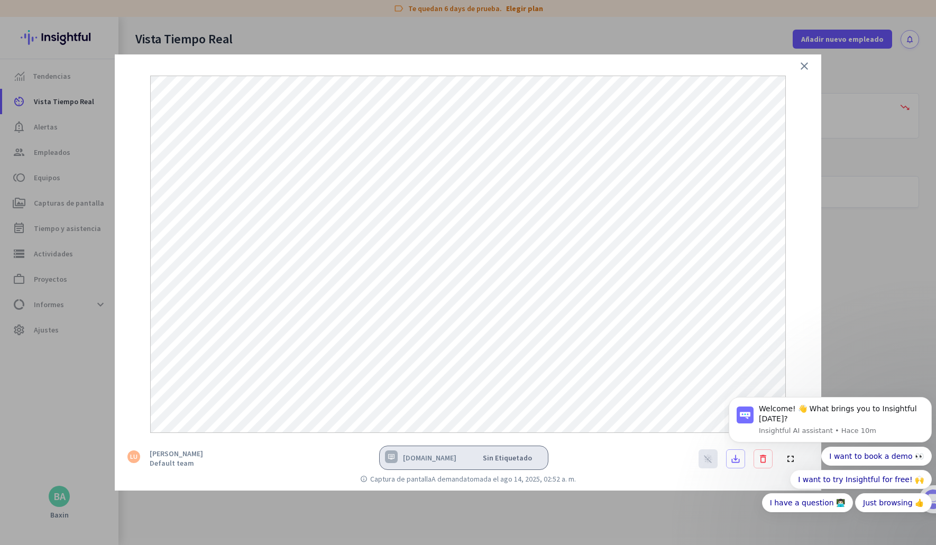
click at [805, 64] on icon "close" at bounding box center [804, 66] width 13 height 13
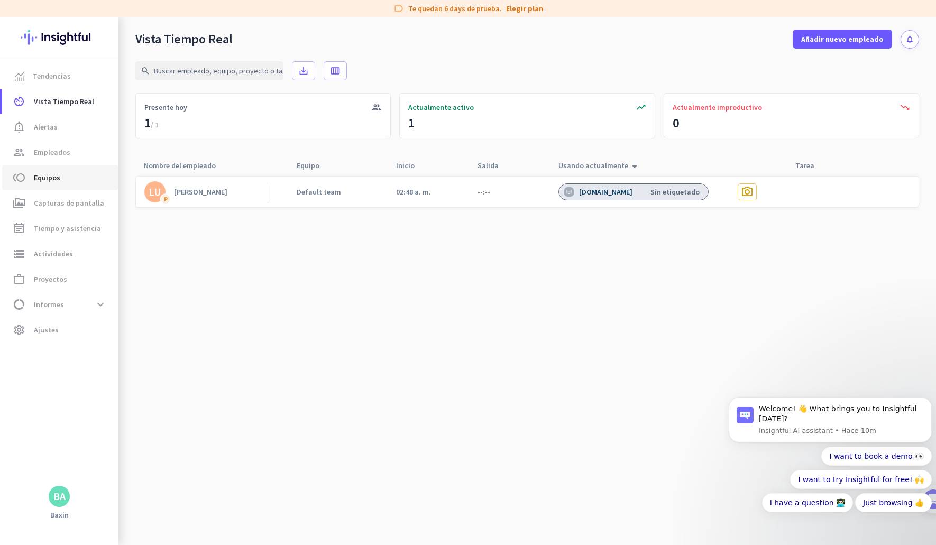
click at [40, 180] on span "Equipos" at bounding box center [47, 177] width 26 height 13
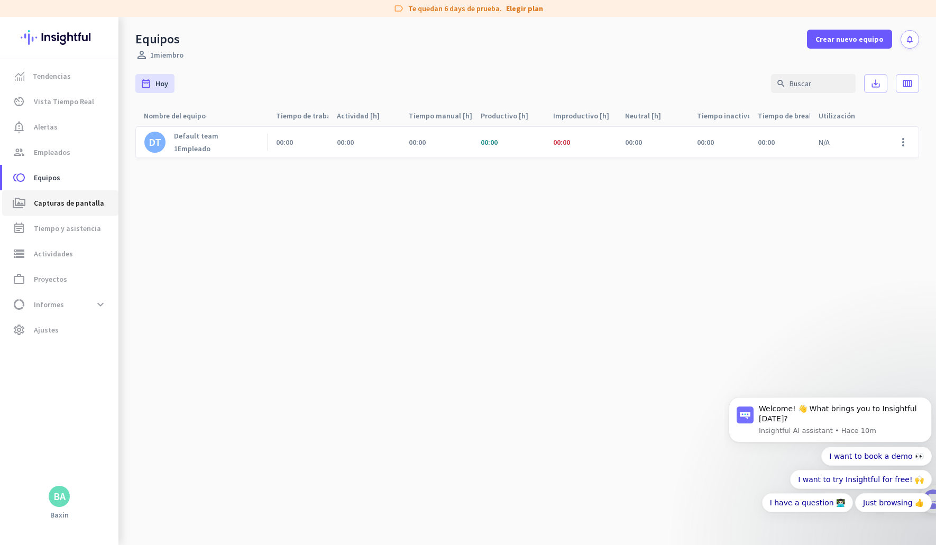
click at [58, 203] on span "Capturas de pantalla" at bounding box center [69, 203] width 70 height 13
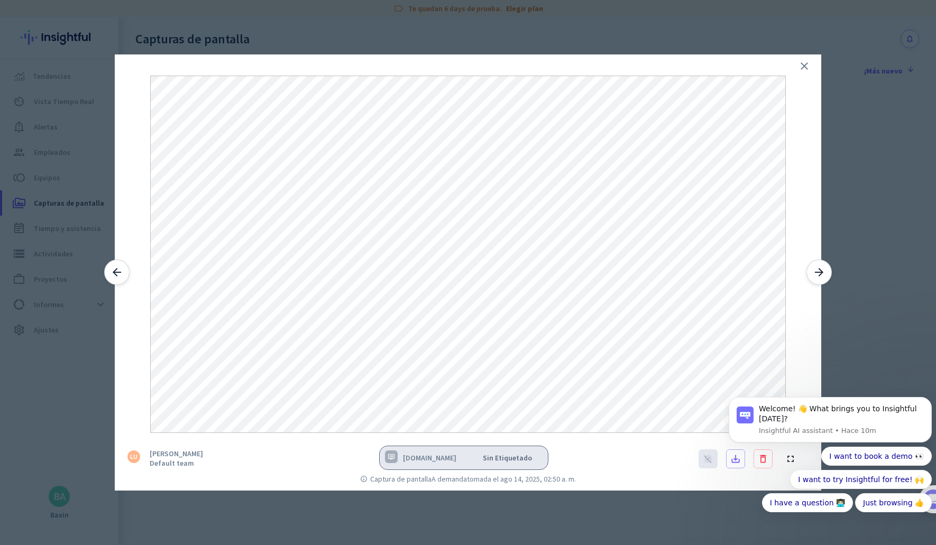
click at [822, 272] on icon "arrow_forward" at bounding box center [818, 272] width 13 height 13
click at [121, 269] on icon "arrow_back" at bounding box center [116, 272] width 13 height 13
click at [117, 268] on icon "arrow_back" at bounding box center [116, 272] width 13 height 13
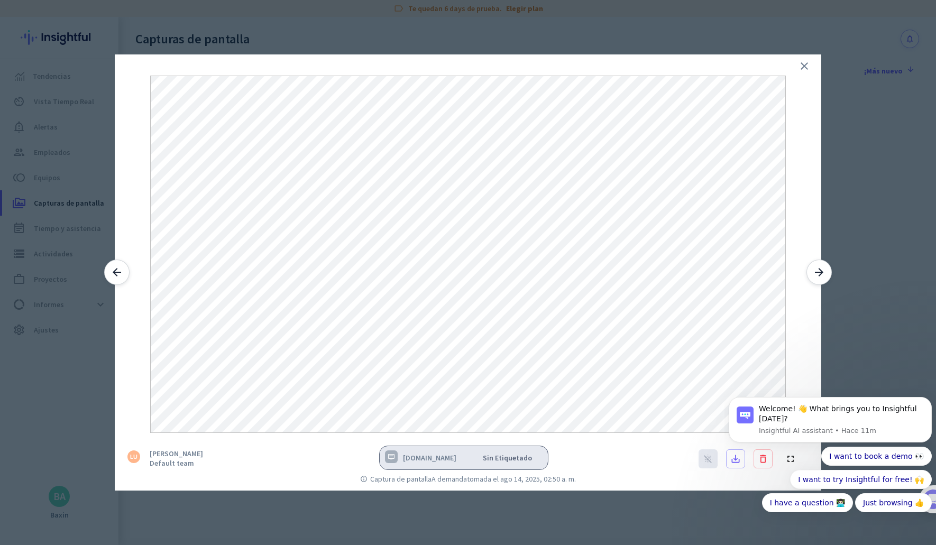
click at [821, 273] on icon "arrow_forward" at bounding box center [818, 272] width 13 height 13
click at [802, 69] on icon "close" at bounding box center [804, 66] width 13 height 13
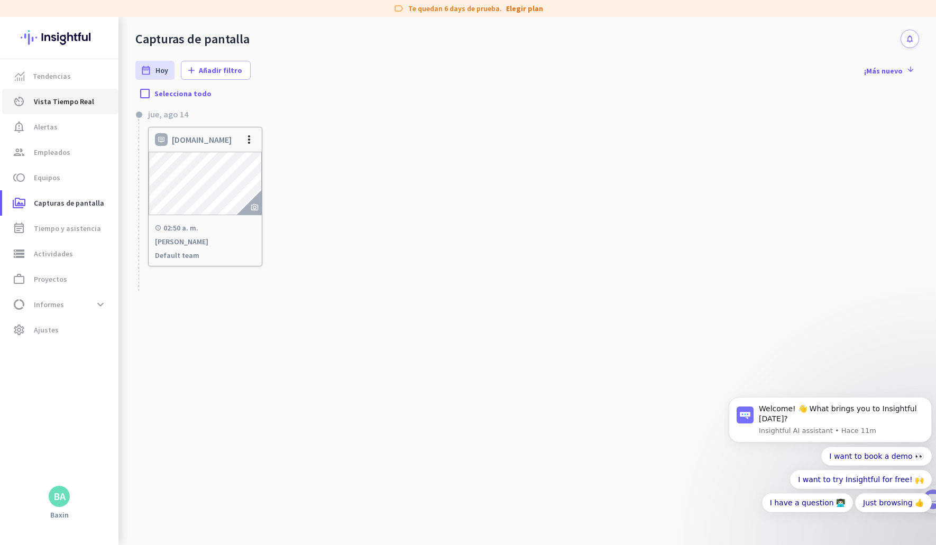
click at [62, 107] on span "Vista Tiempo Real" at bounding box center [64, 101] width 60 height 13
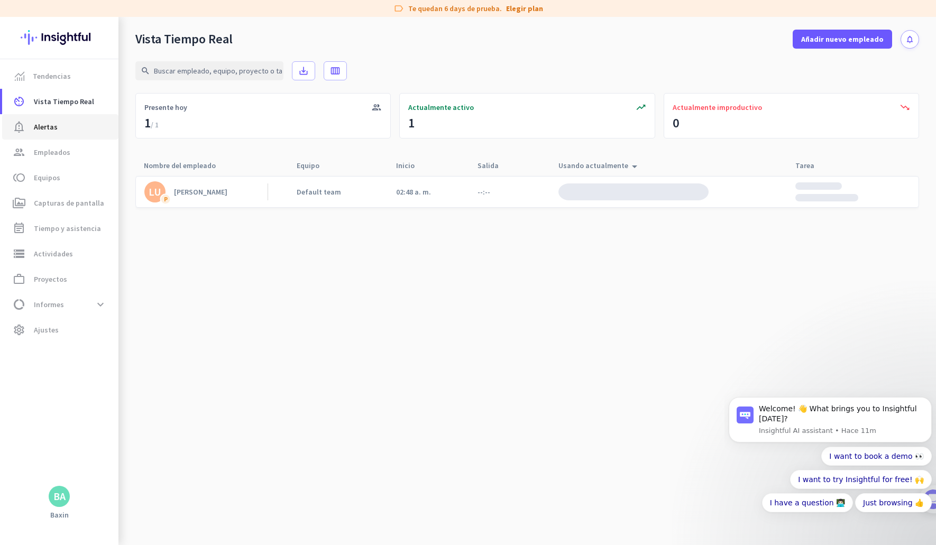
click at [61, 124] on span "notification_important Alertas" at bounding box center [60, 127] width 99 height 13
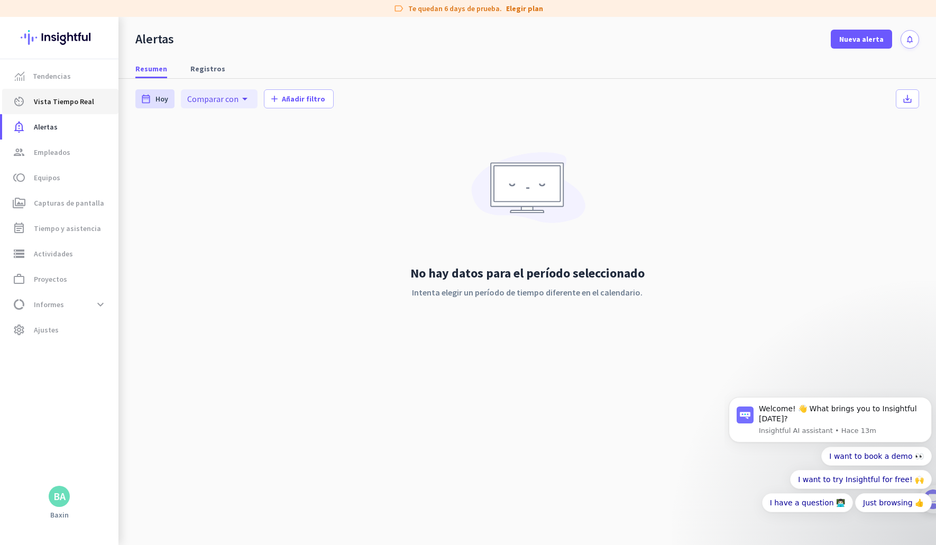
click at [47, 96] on span "Vista Tiempo Real" at bounding box center [64, 101] width 60 height 13
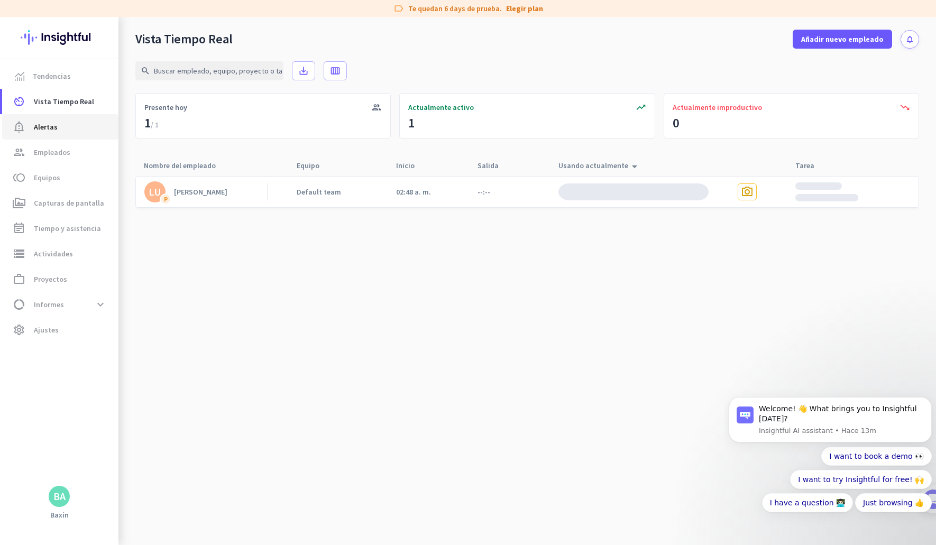
click at [68, 118] on link "notification_important Alertas" at bounding box center [60, 126] width 116 height 25
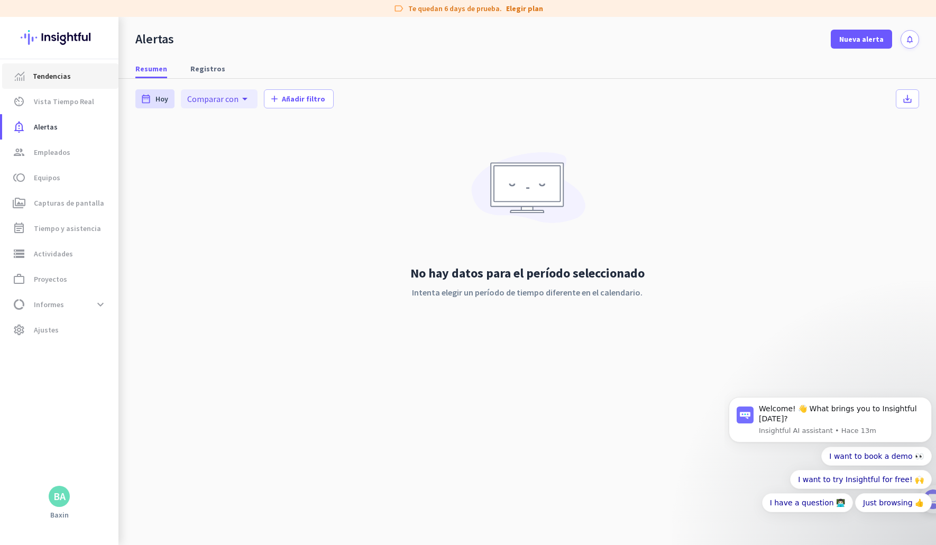
click at [63, 86] on link "Tendencias" at bounding box center [60, 75] width 116 height 25
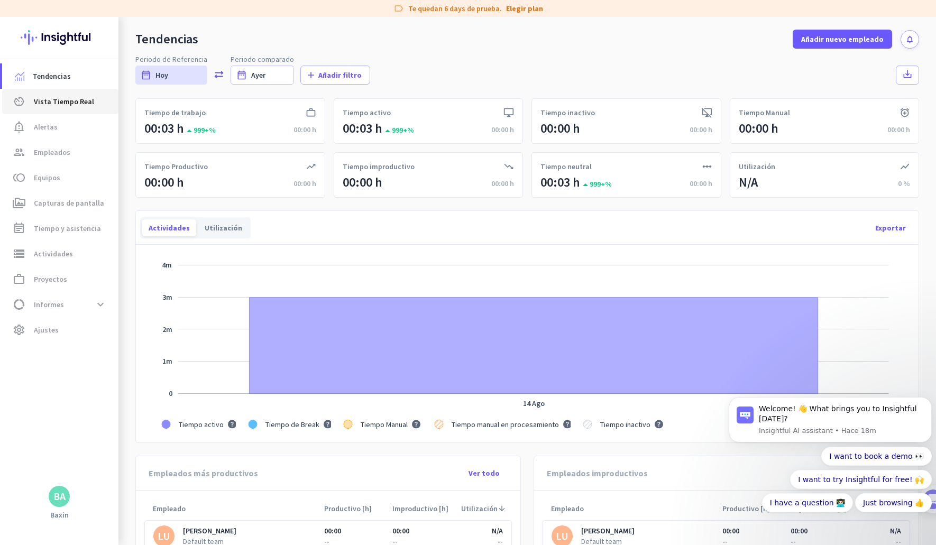
click at [79, 93] on link "av_timer Vista Tiempo Real" at bounding box center [60, 101] width 116 height 25
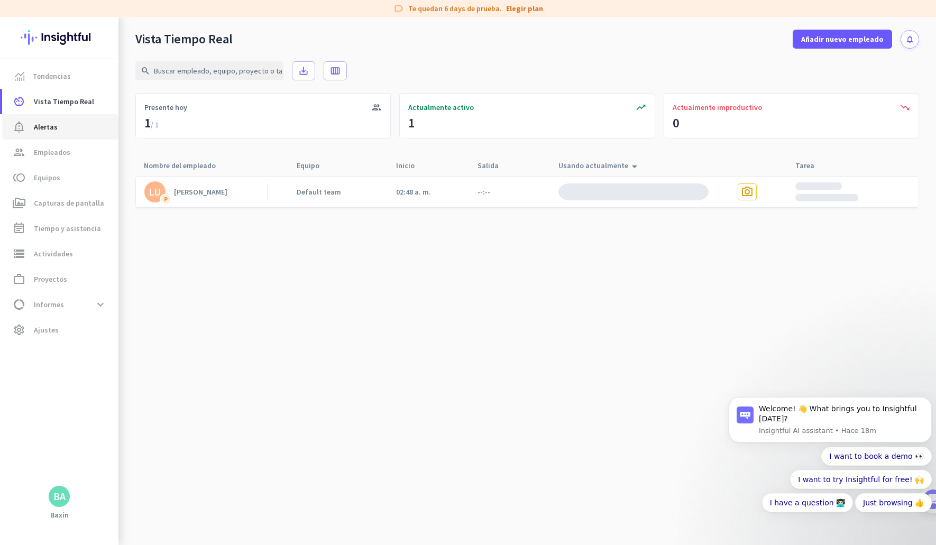
click at [63, 131] on span "notification_important Alertas" at bounding box center [60, 127] width 99 height 13
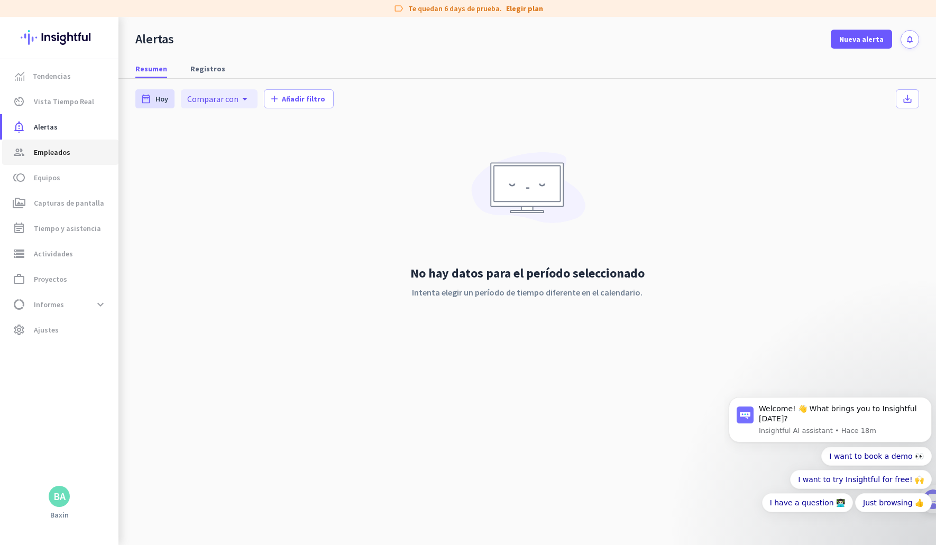
click at [67, 152] on span "Empleados" at bounding box center [52, 152] width 36 height 13
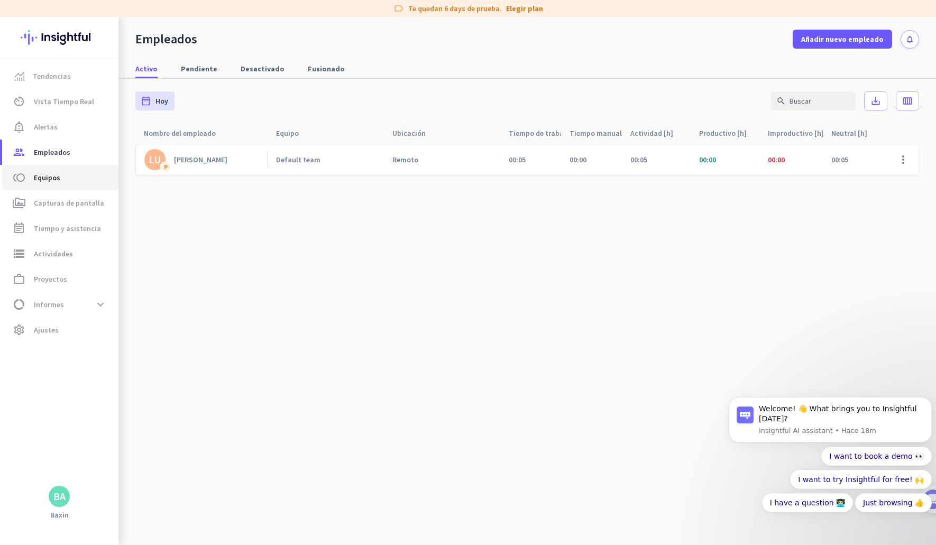
click at [78, 187] on link "toll Equipos" at bounding box center [60, 177] width 116 height 25
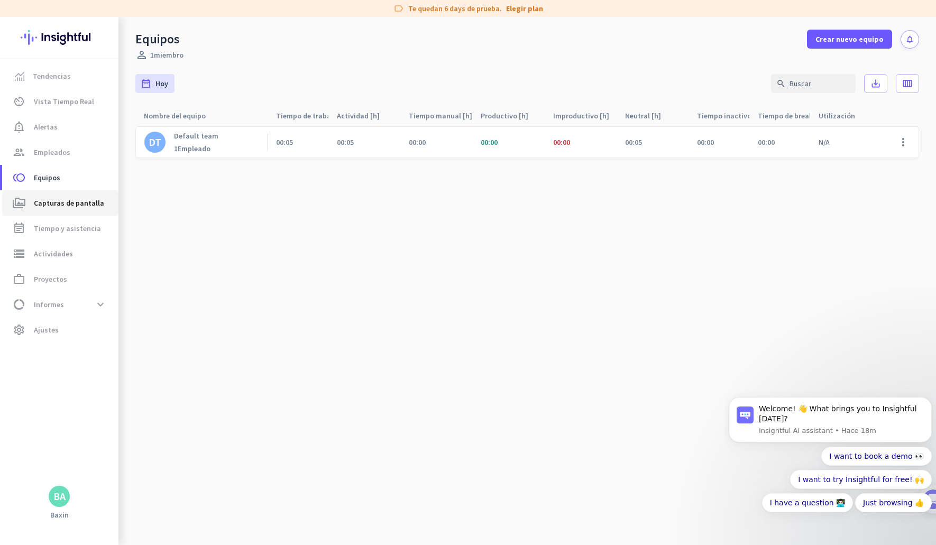
click at [84, 205] on span "Capturas de pantalla" at bounding box center [69, 203] width 70 height 13
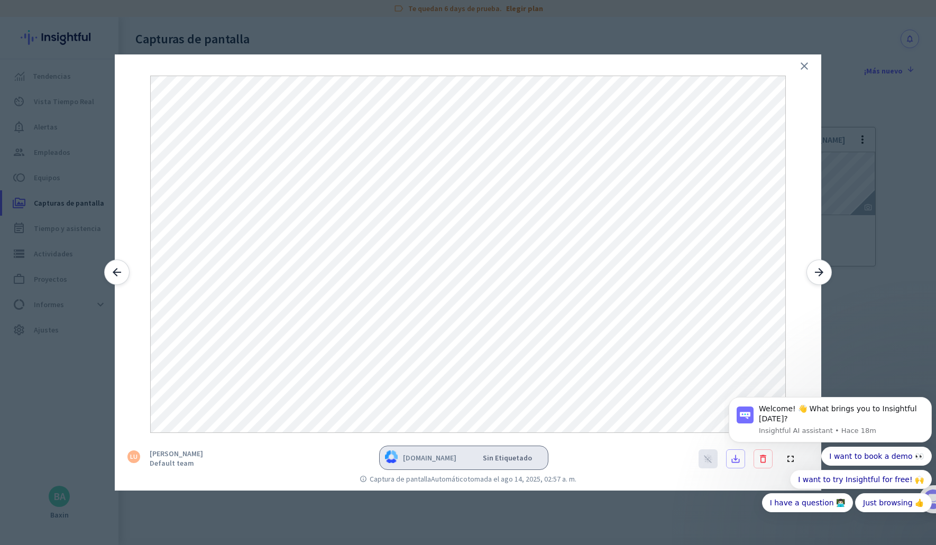
click at [818, 279] on icon "arrow_forward" at bounding box center [818, 272] width 13 height 13
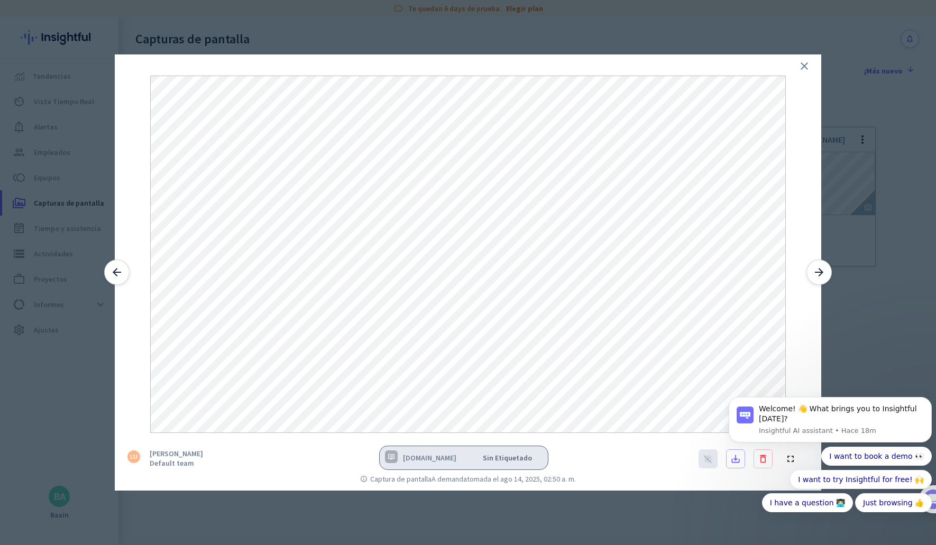
click at [818, 279] on icon "arrow_forward" at bounding box center [818, 272] width 13 height 13
click at [803, 68] on icon "close" at bounding box center [804, 66] width 13 height 13
click at [803, 64] on icon "close" at bounding box center [804, 66] width 13 height 13
